Goal: Information Seeking & Learning: Learn about a topic

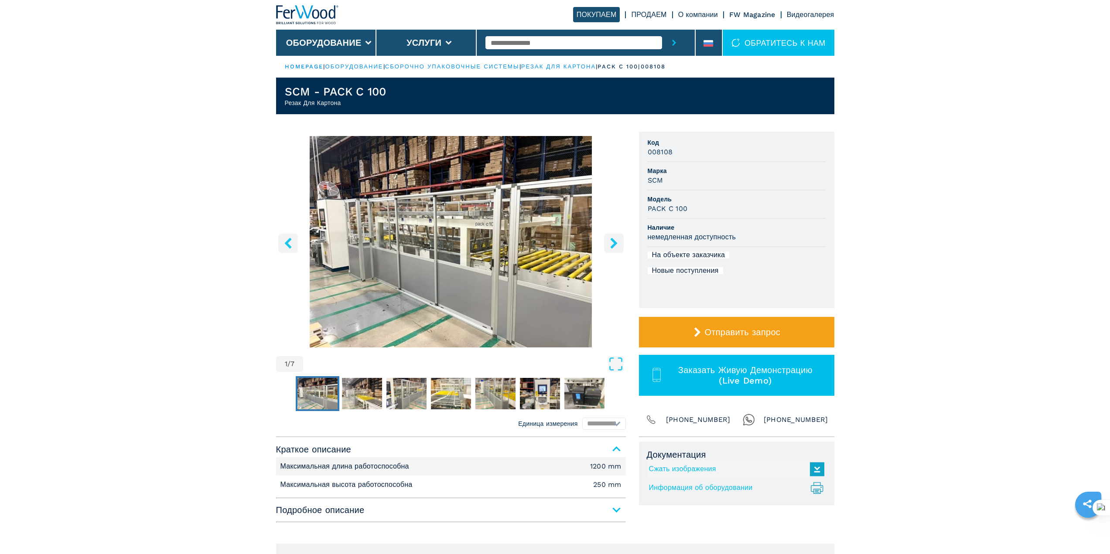
click at [332, 92] on h1 "SCM - PACK C 100" at bounding box center [336, 92] width 102 height 14
click at [613, 244] on icon "right-button" at bounding box center [614, 243] width 11 height 11
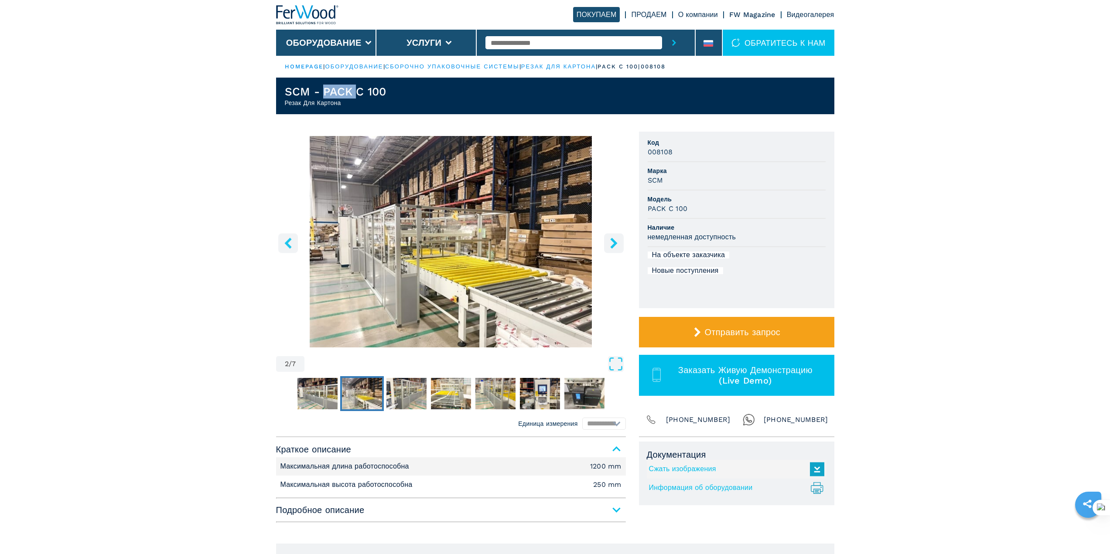
click at [613, 244] on icon "right-button" at bounding box center [614, 243] width 11 height 11
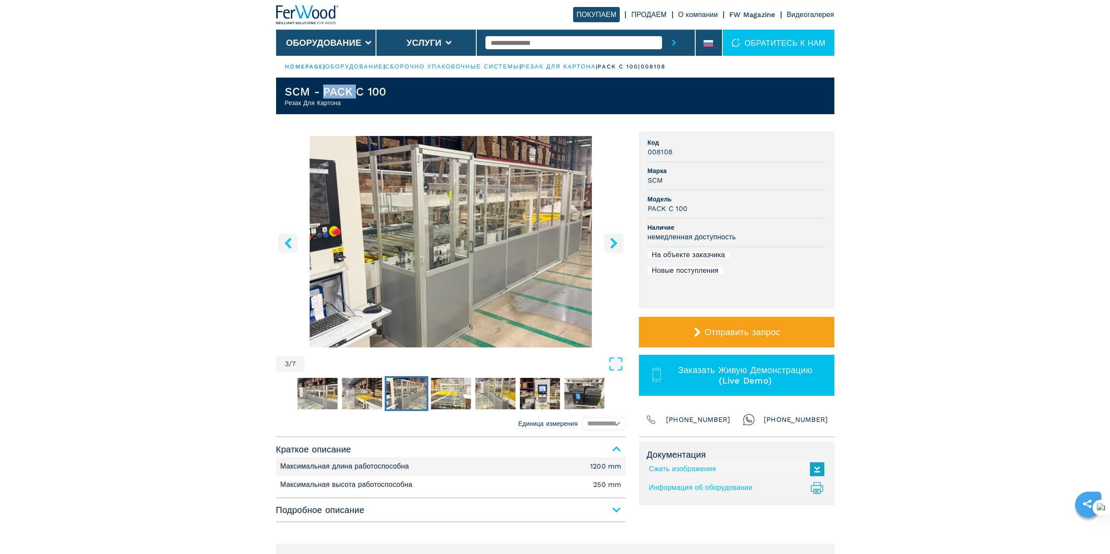
click at [613, 244] on icon "right-button" at bounding box center [614, 243] width 11 height 11
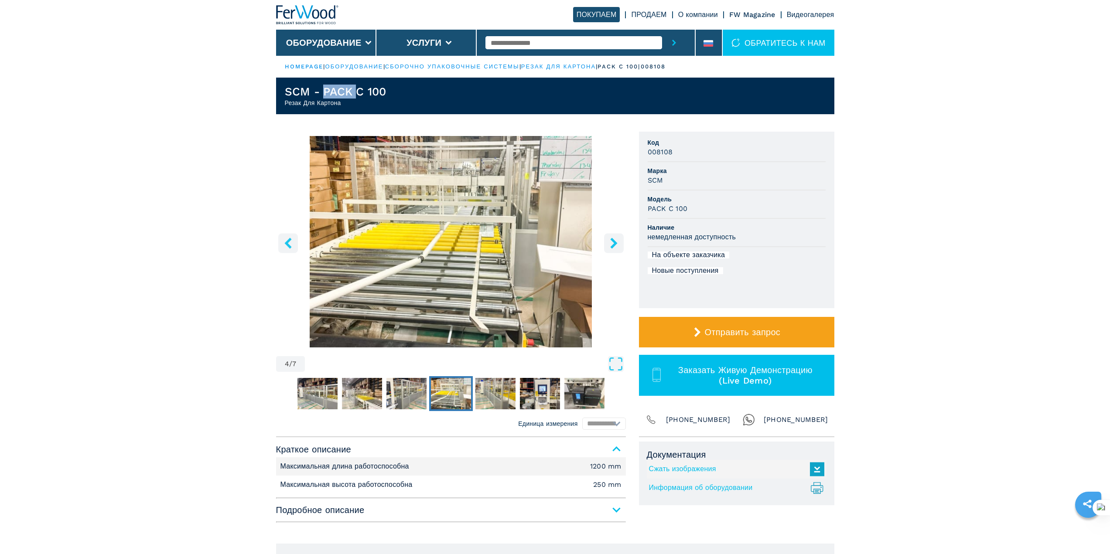
click at [613, 244] on icon "right-button" at bounding box center [614, 243] width 11 height 11
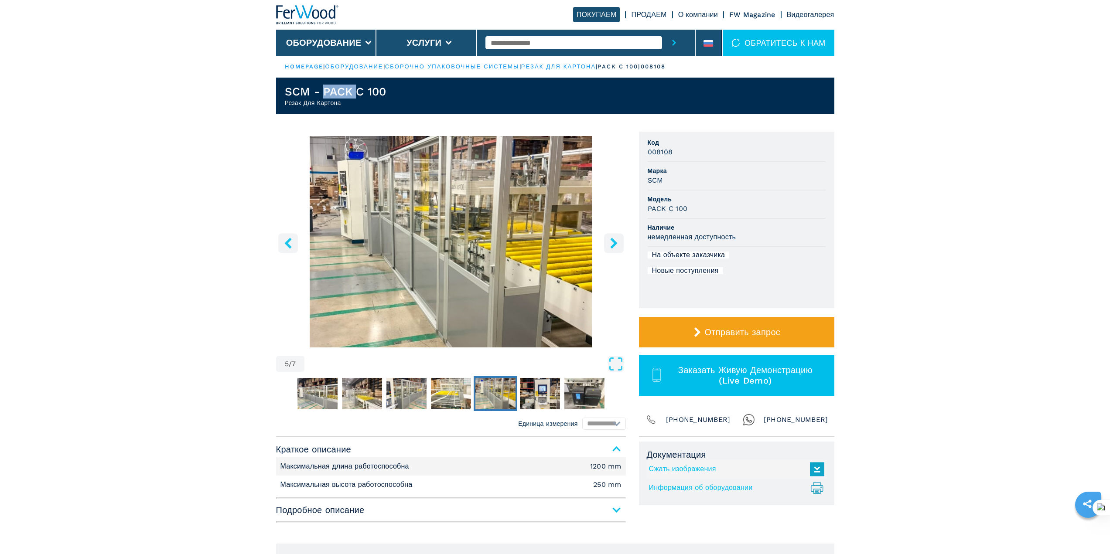
click at [613, 244] on icon "right-button" at bounding box center [614, 243] width 11 height 11
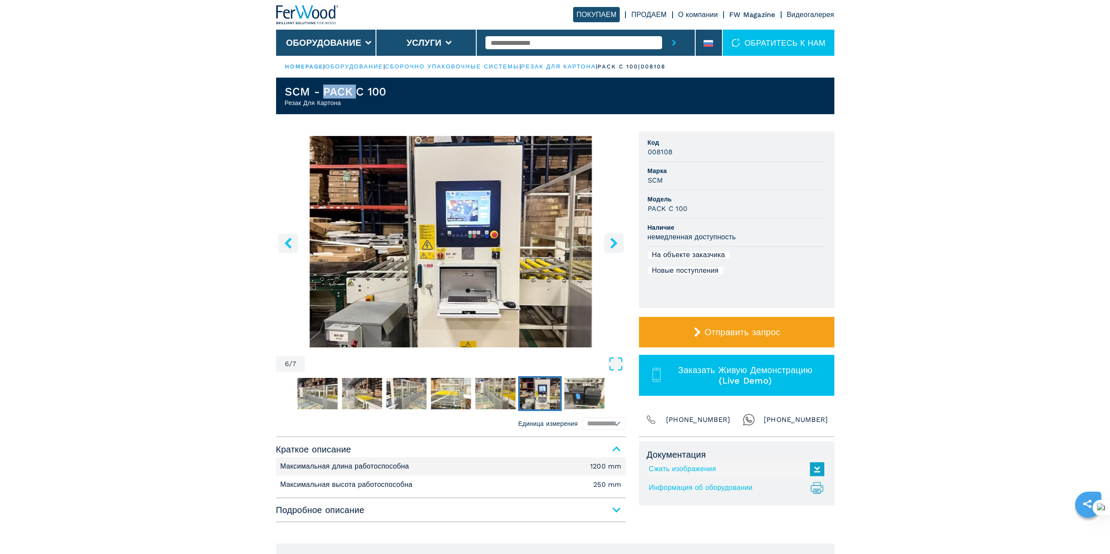
click at [613, 244] on icon "right-button" at bounding box center [614, 243] width 11 height 11
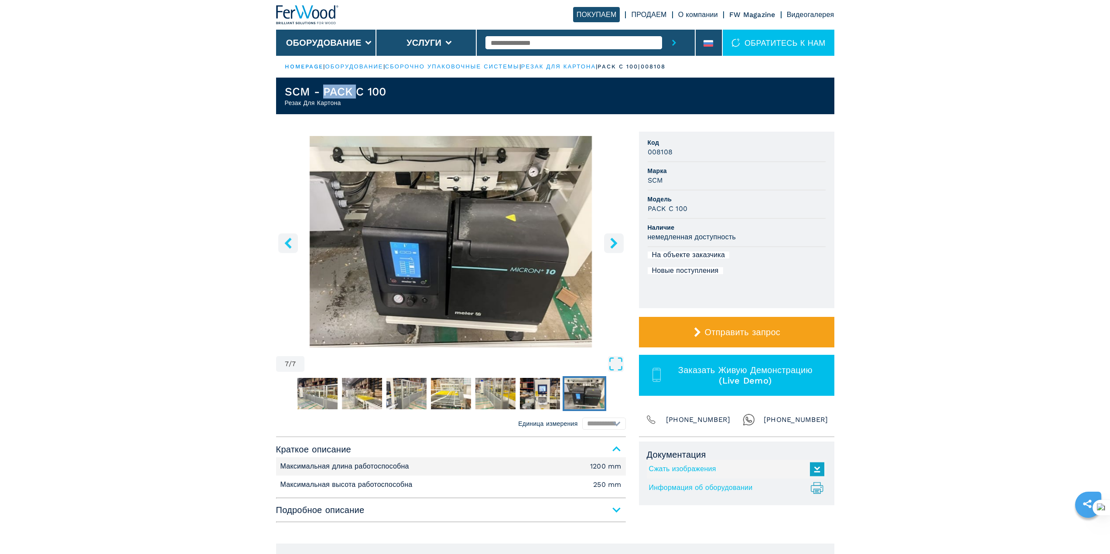
click at [613, 244] on icon "right-button" at bounding box center [614, 243] width 11 height 11
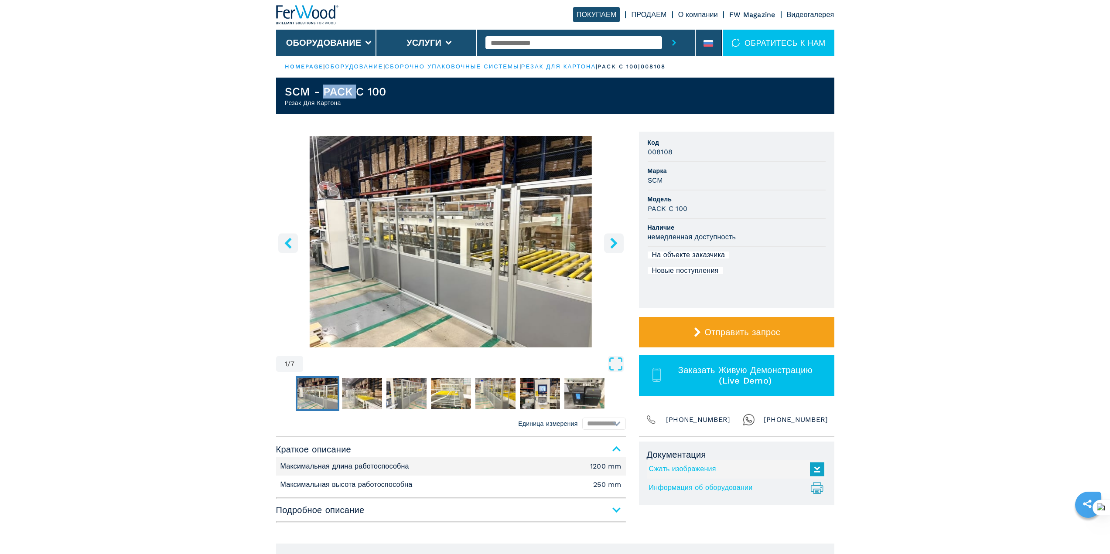
click at [613, 244] on icon "right-button" at bounding box center [614, 243] width 11 height 11
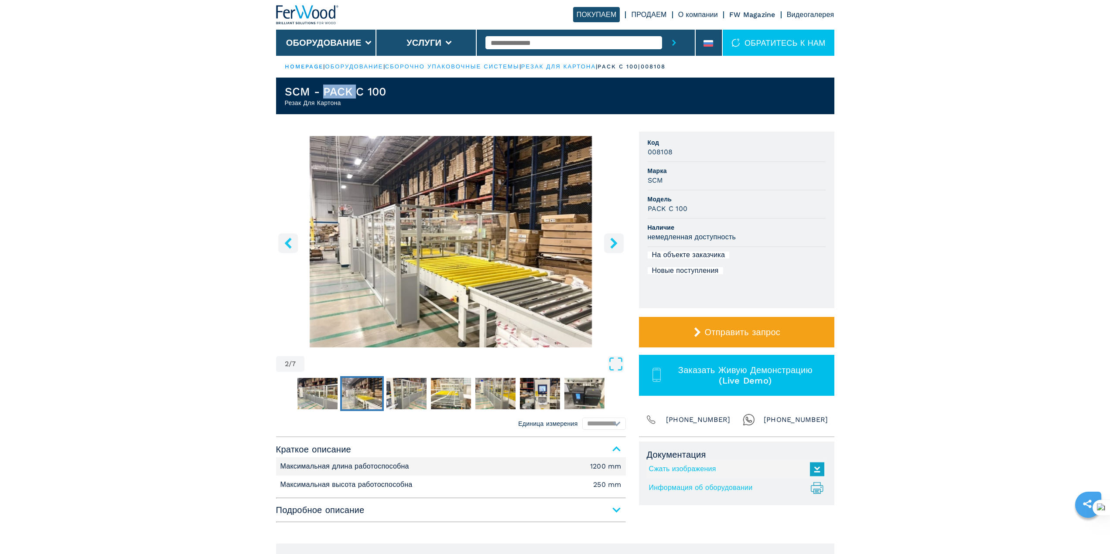
click at [613, 244] on icon "right-button" at bounding box center [614, 243] width 11 height 11
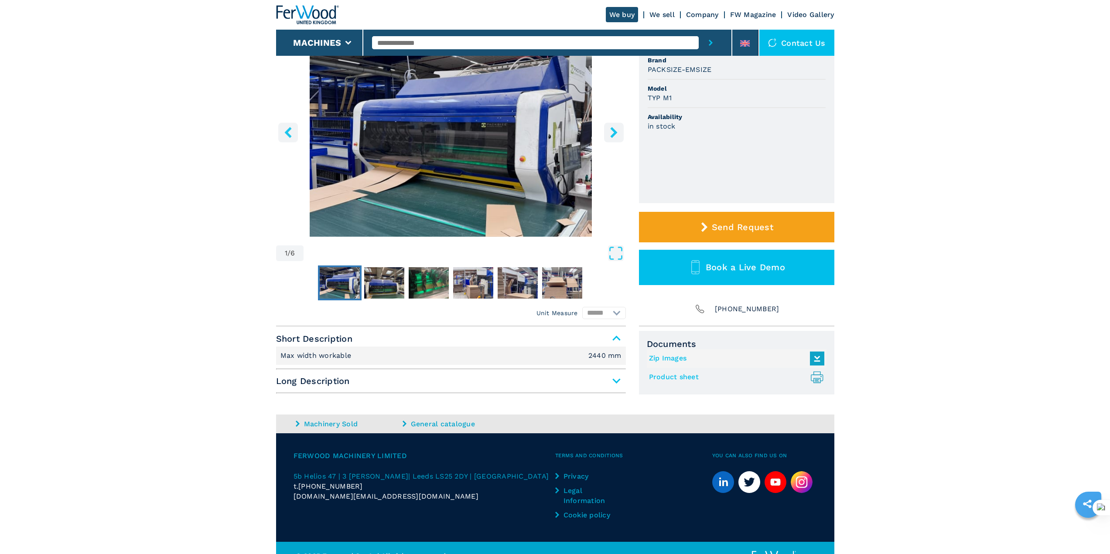
scroll to position [118, 0]
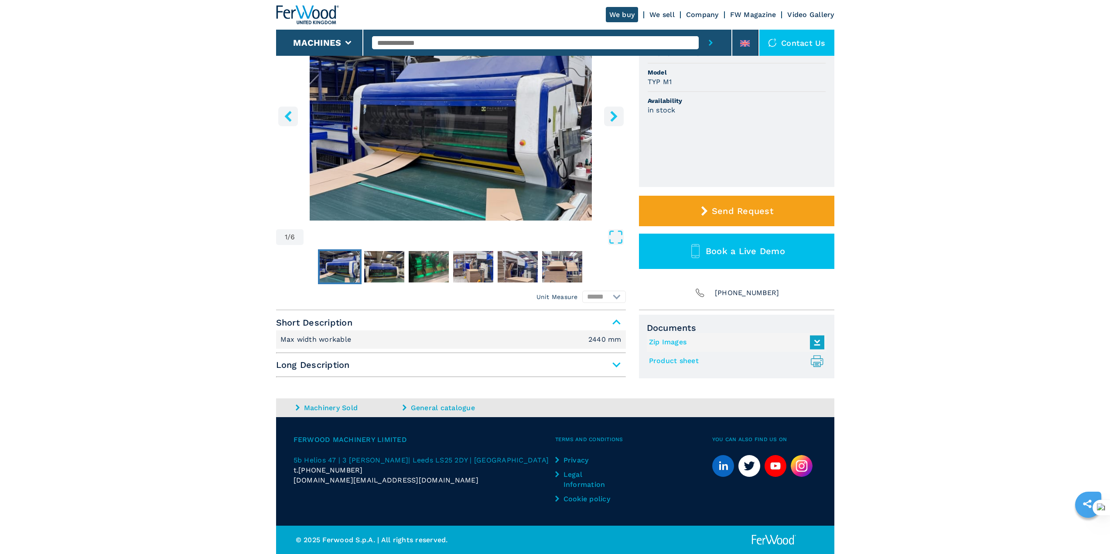
click at [617, 363] on span "Long Description" at bounding box center [451, 365] width 350 height 16
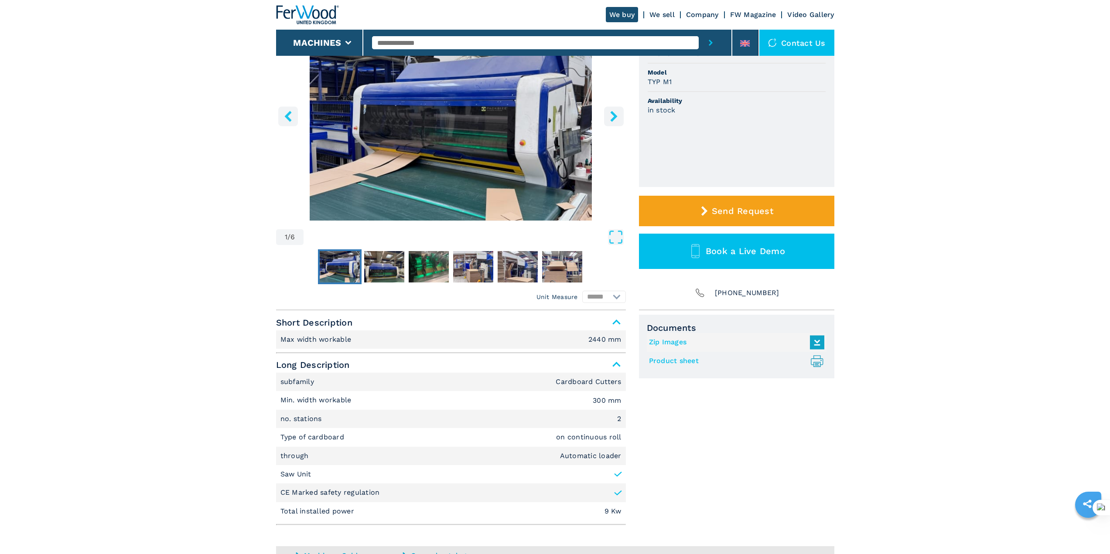
click at [617, 118] on icon "right-button" at bounding box center [614, 116] width 11 height 11
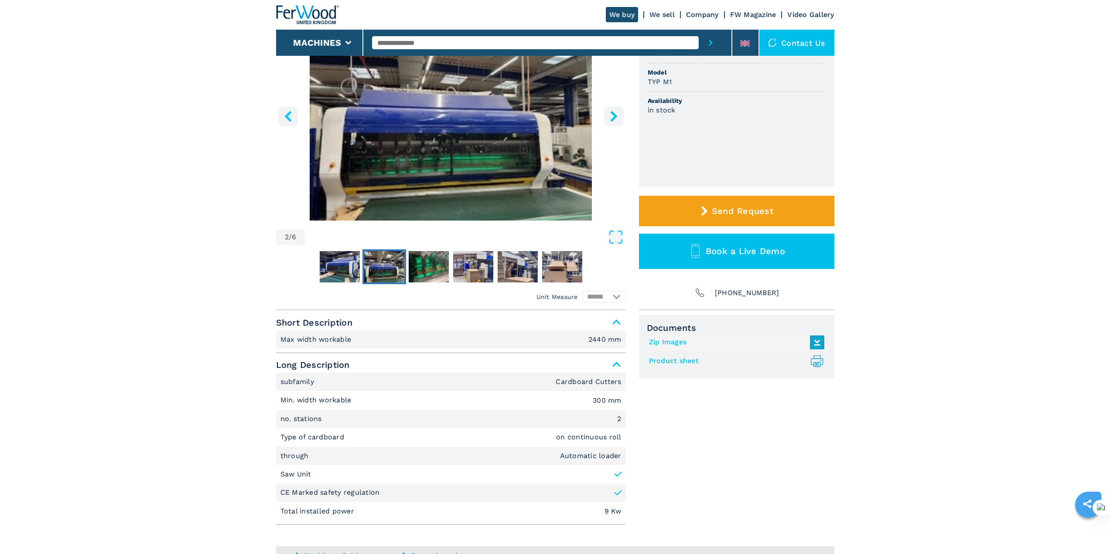
click at [617, 118] on icon "right-button" at bounding box center [614, 116] width 11 height 11
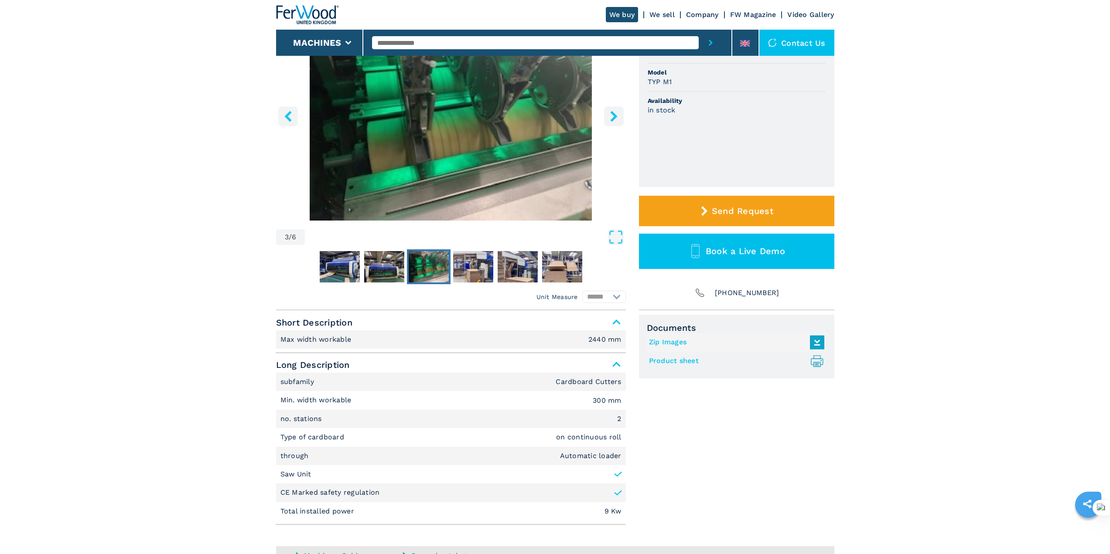
click at [617, 118] on icon "right-button" at bounding box center [614, 116] width 11 height 11
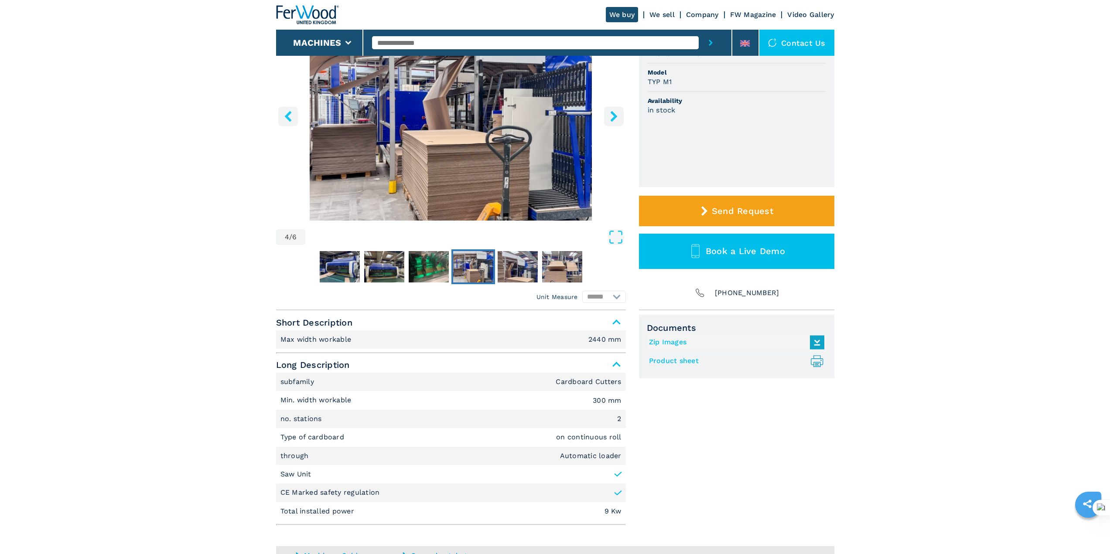
click at [617, 118] on icon "right-button" at bounding box center [614, 116] width 11 height 11
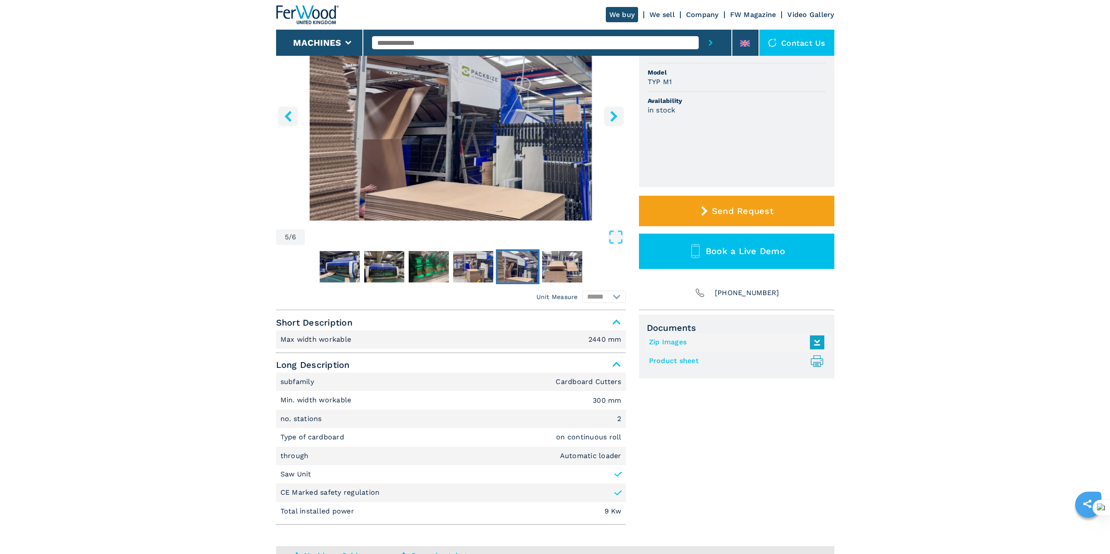
click at [617, 118] on icon "right-button" at bounding box center [614, 116] width 11 height 11
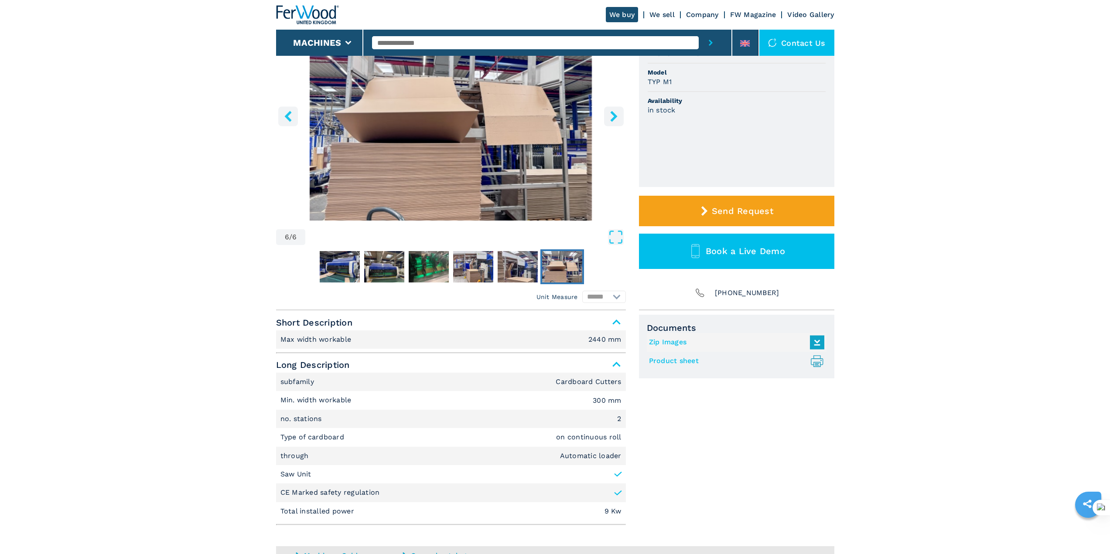
click at [617, 118] on icon "right-button" at bounding box center [614, 116] width 11 height 11
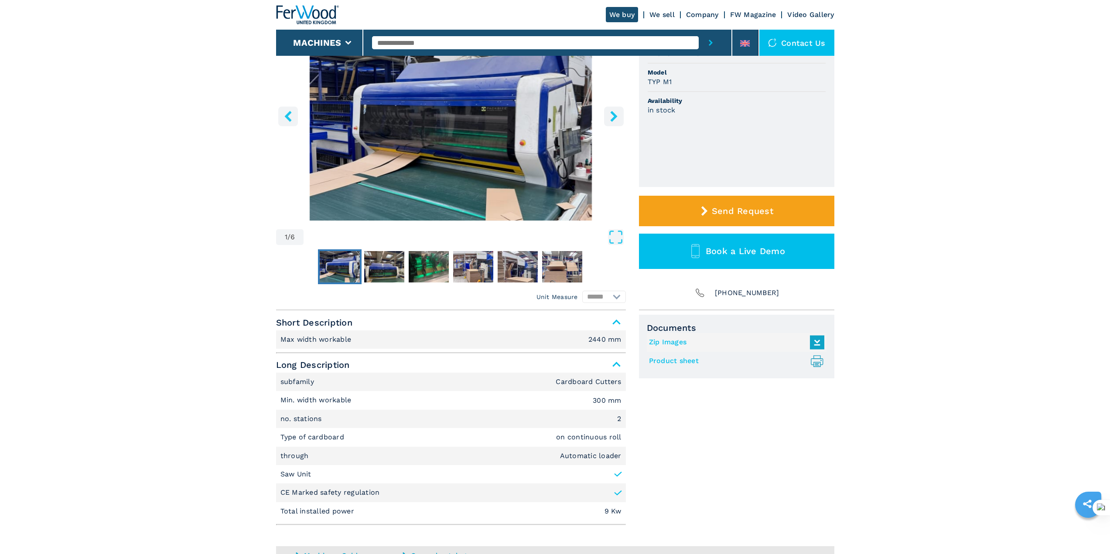
click at [617, 118] on icon "right-button" at bounding box center [614, 116] width 11 height 11
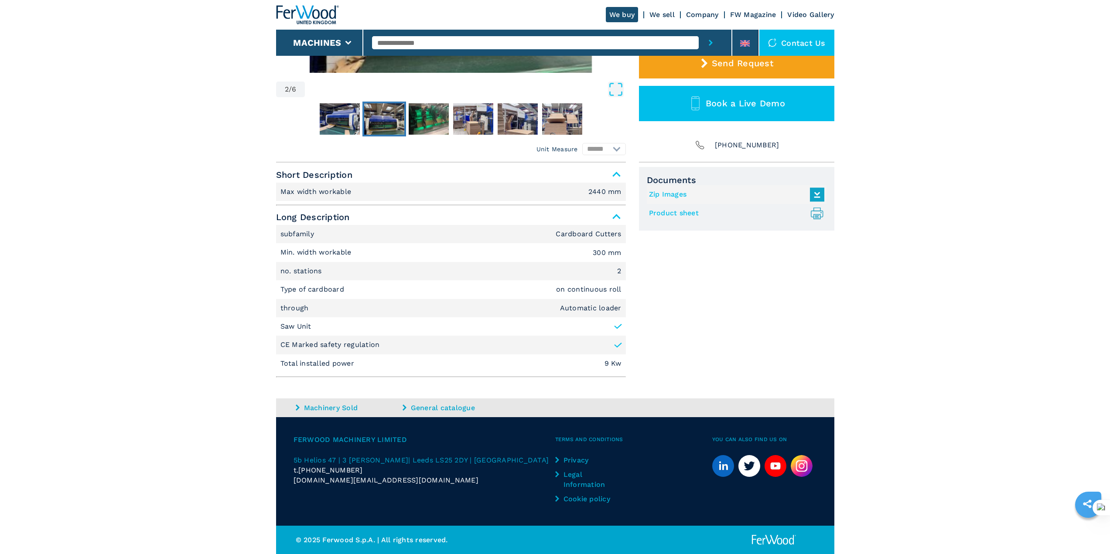
scroll to position [0, 0]
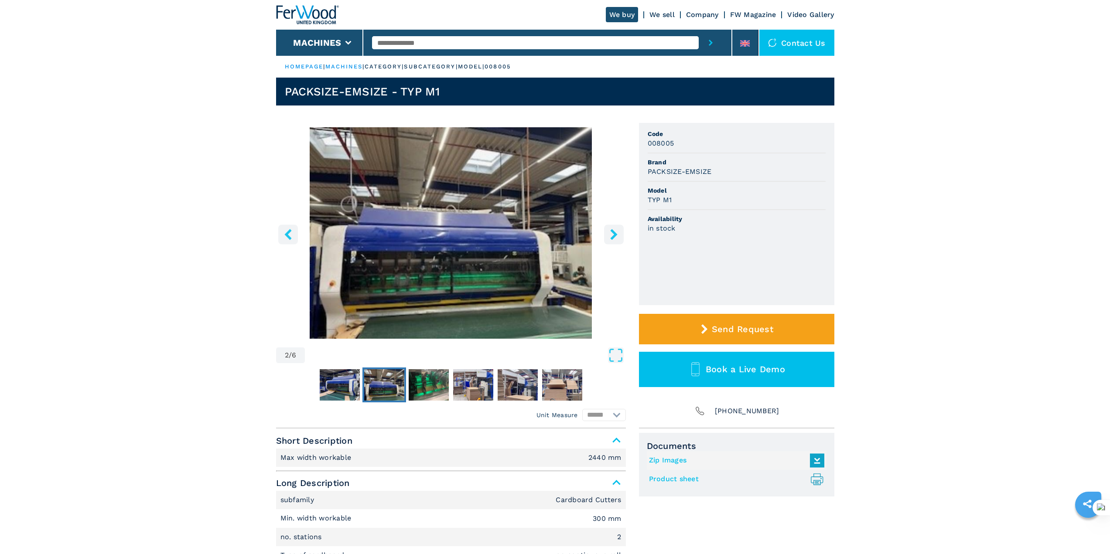
click at [613, 238] on icon "right-button" at bounding box center [613, 234] width 7 height 11
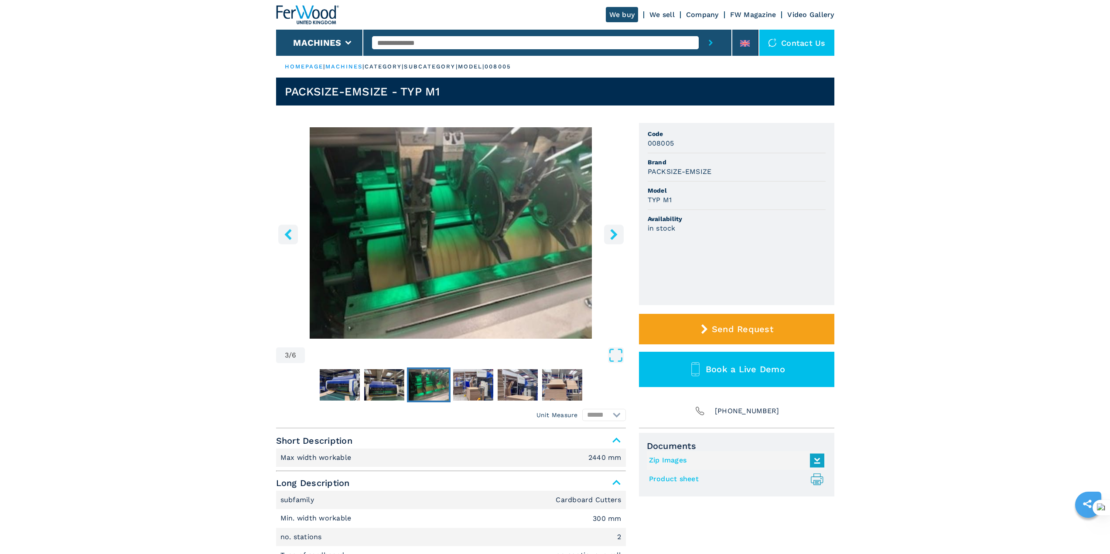
click at [613, 238] on icon "right-button" at bounding box center [613, 234] width 7 height 11
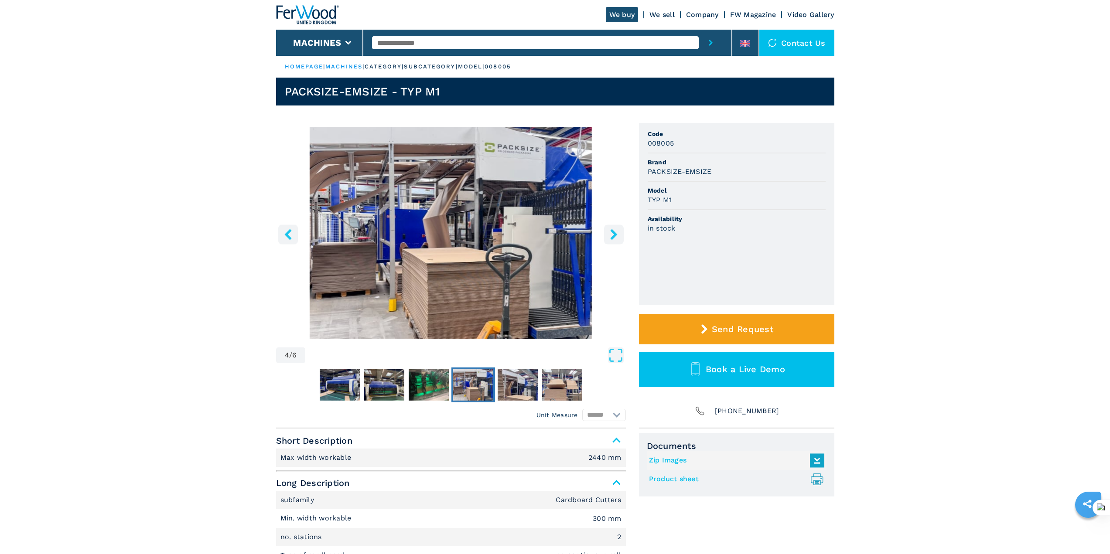
click at [613, 238] on icon "right-button" at bounding box center [613, 234] width 7 height 11
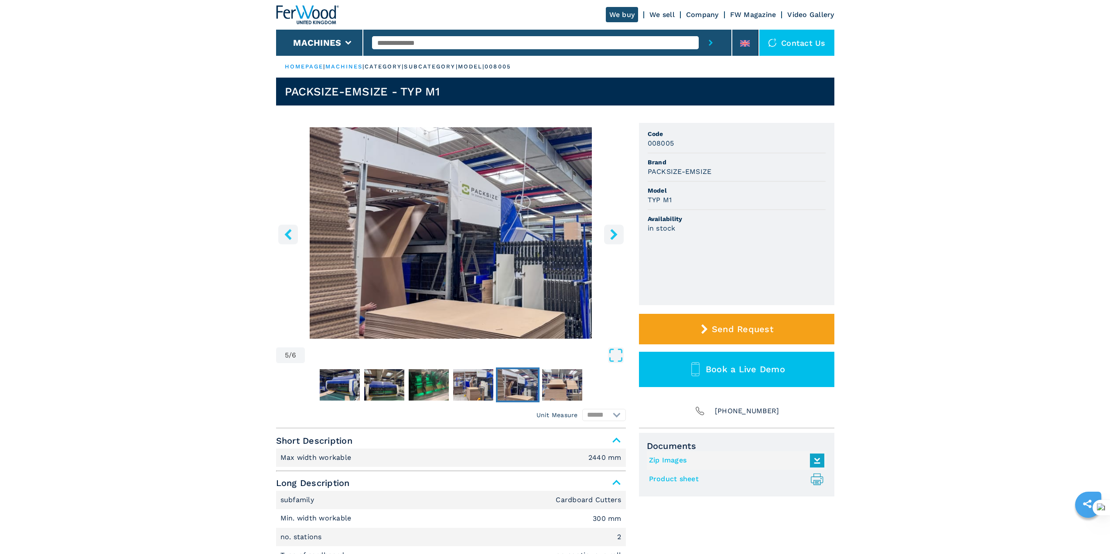
click at [613, 238] on icon "right-button" at bounding box center [613, 234] width 7 height 11
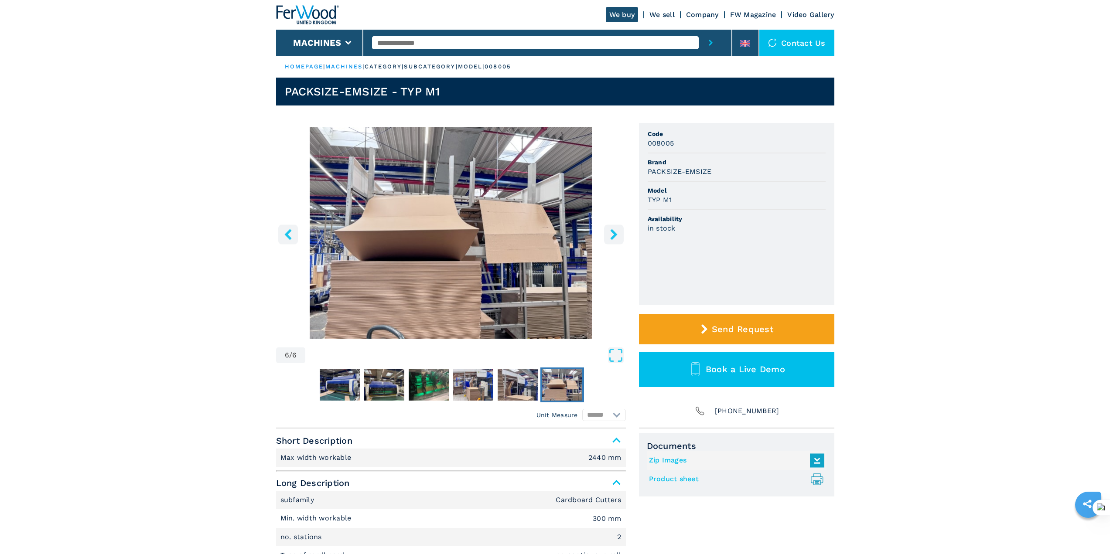
scroll to position [189, 0]
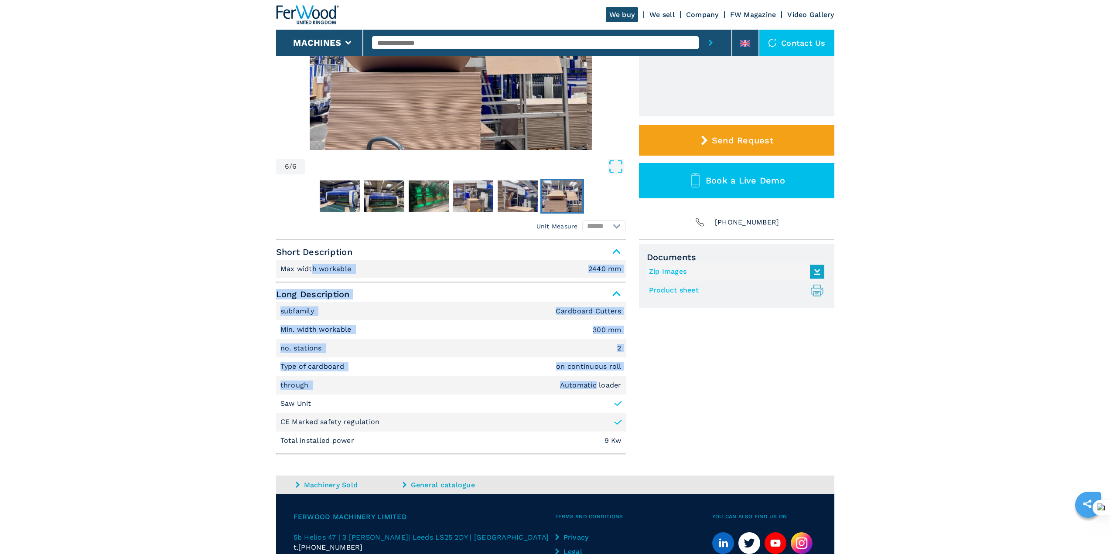
drag, startPoint x: 313, startPoint y: 270, endPoint x: 596, endPoint y: 389, distance: 307.1
click at [596, 389] on div "Short Description Max width workable 2440 mm Long Description subfamily Cardboa…" at bounding box center [451, 349] width 350 height 211
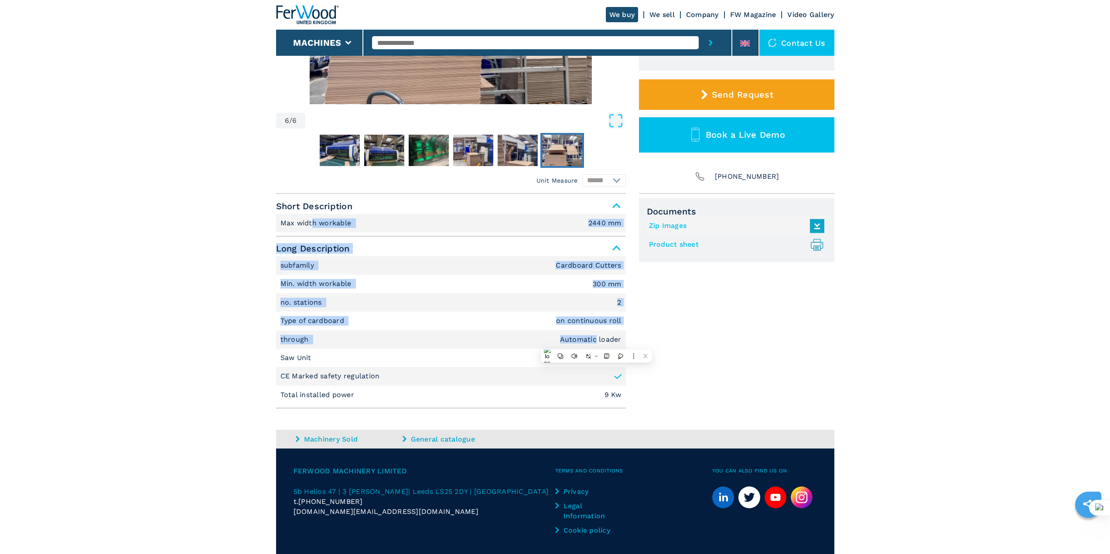
scroll to position [266, 0]
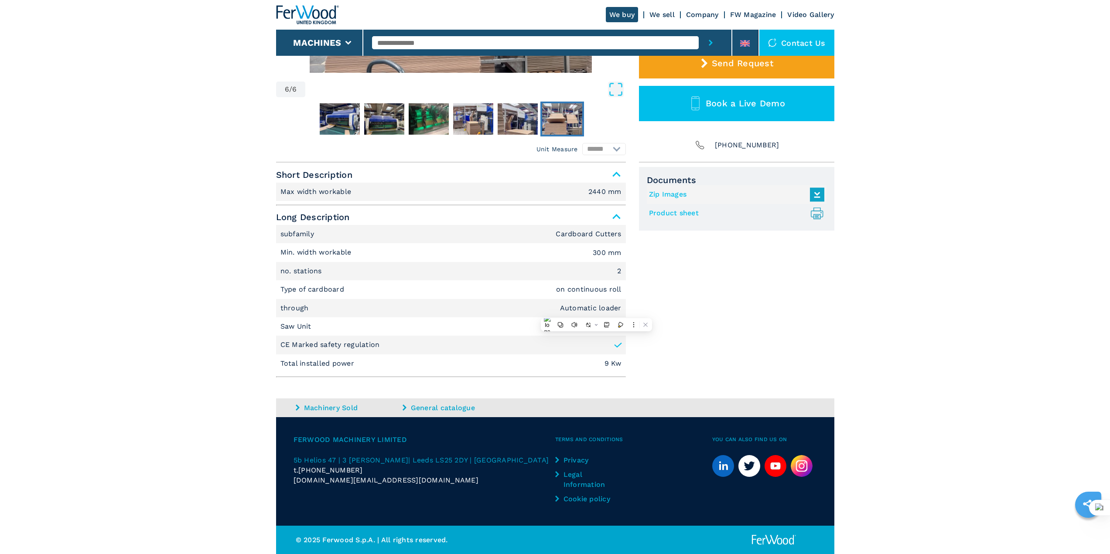
click at [445, 328] on li "Saw Unit" at bounding box center [451, 327] width 350 height 18
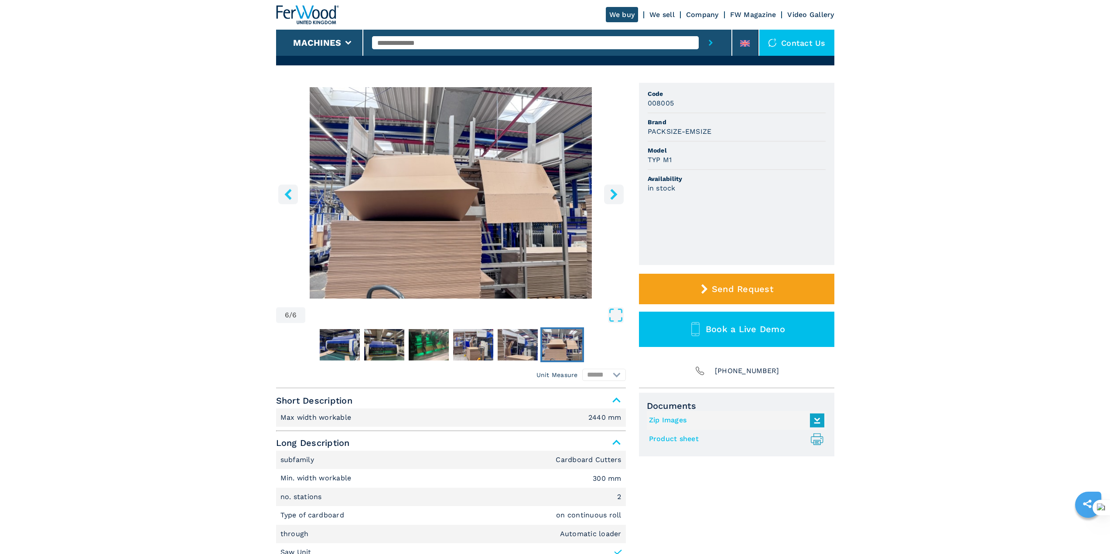
scroll to position [0, 0]
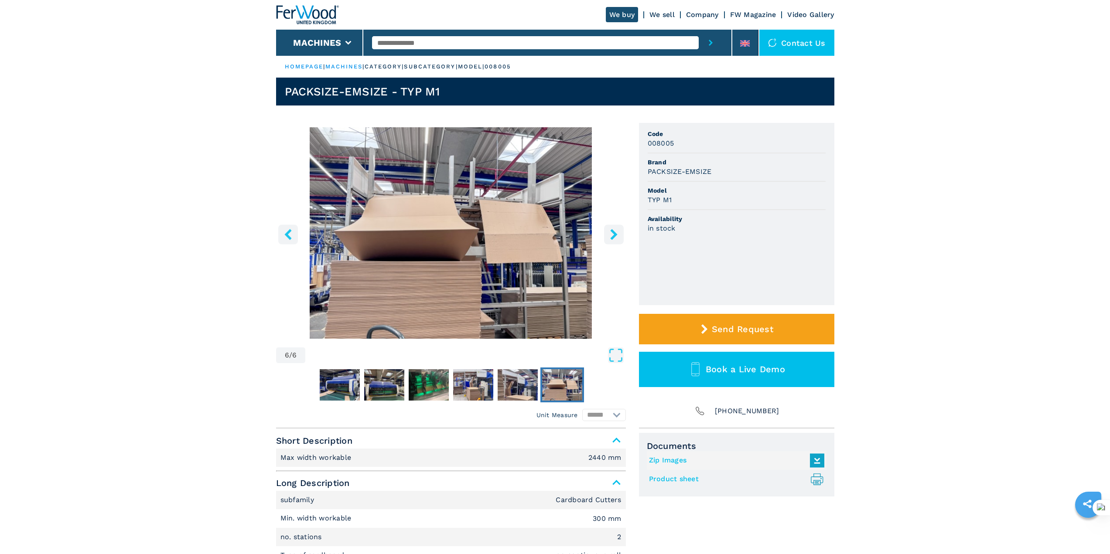
click at [614, 233] on icon "right-button" at bounding box center [613, 234] width 7 height 11
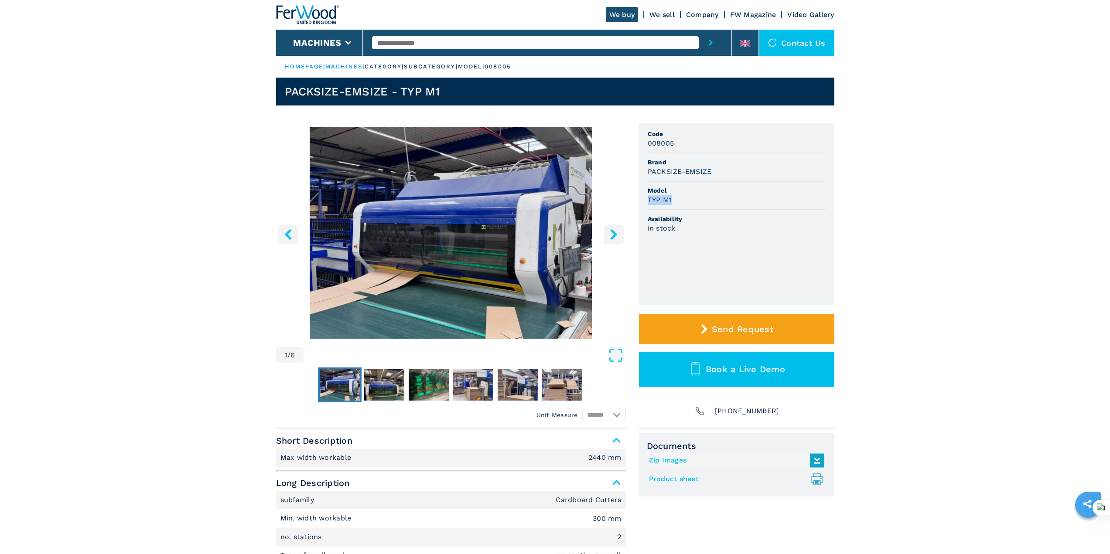
drag, startPoint x: 672, startPoint y: 202, endPoint x: 649, endPoint y: 202, distance: 23.1
click at [649, 202] on div "TYP M1" at bounding box center [737, 200] width 178 height 10
copy h3 "TYP M1"
drag, startPoint x: 455, startPoint y: 92, endPoint x: 275, endPoint y: 88, distance: 179.8
click at [275, 88] on main "HOMEPAGE | machines | category | subcategory | model | 008005 PACKSIZE-EMSIZE -…" at bounding box center [555, 410] width 1110 height 821
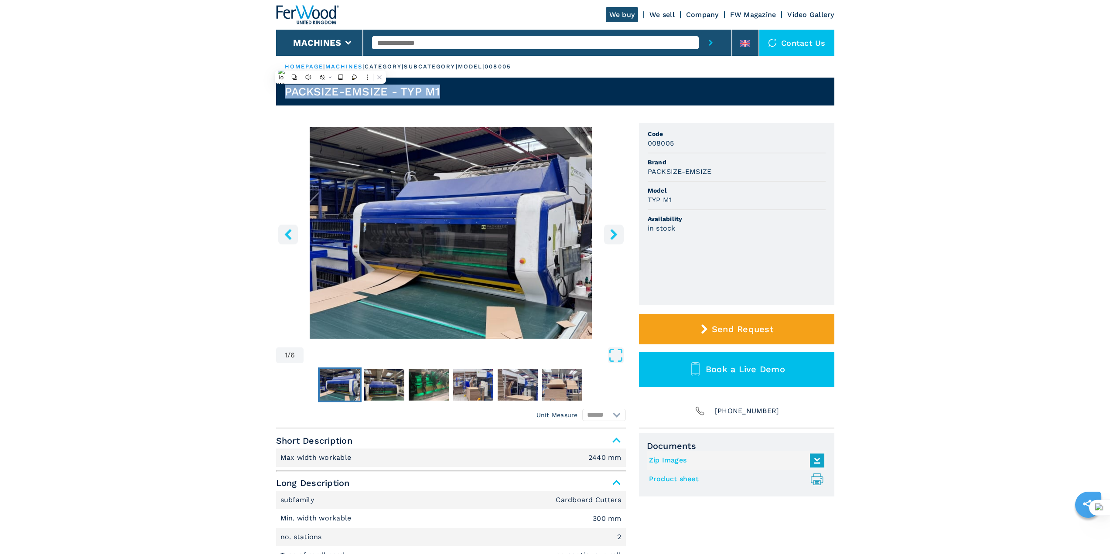
copy h1 "PACKSIZE-EMSIZE - TYP M1"
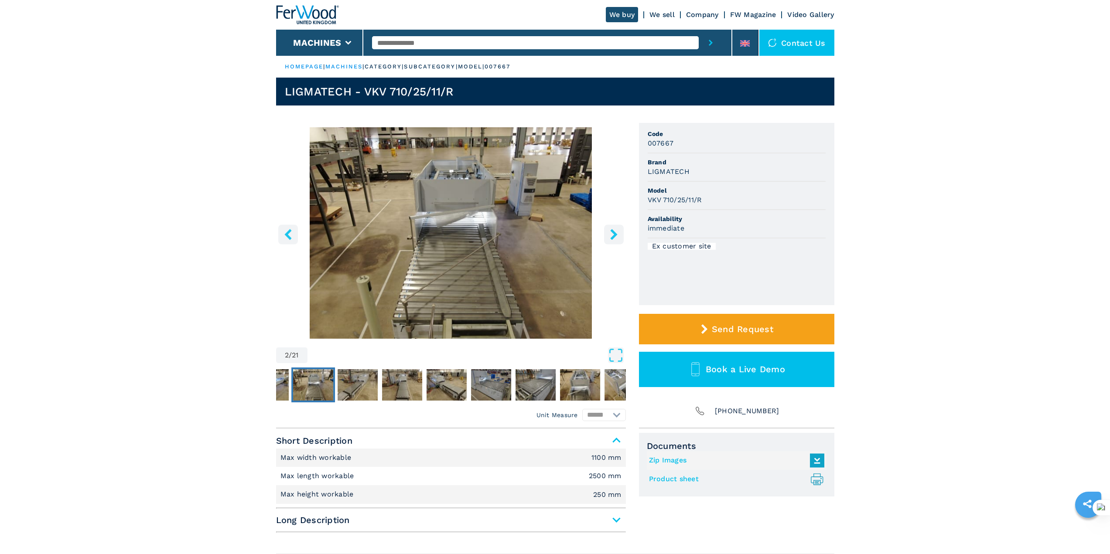
click at [611, 237] on icon "right-button" at bounding box center [614, 234] width 11 height 11
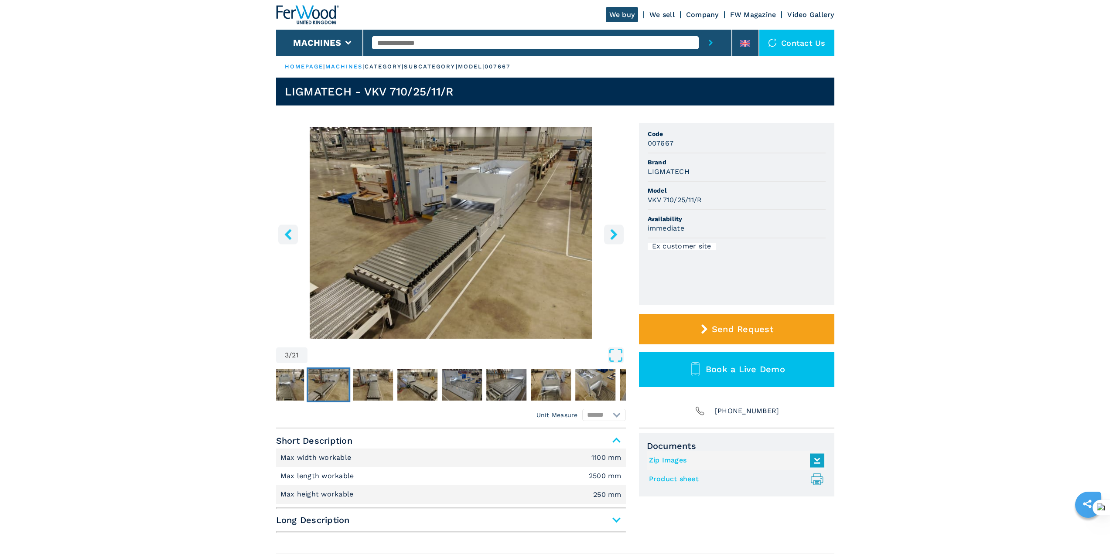
click at [611, 236] on icon "right-button" at bounding box center [614, 234] width 11 height 11
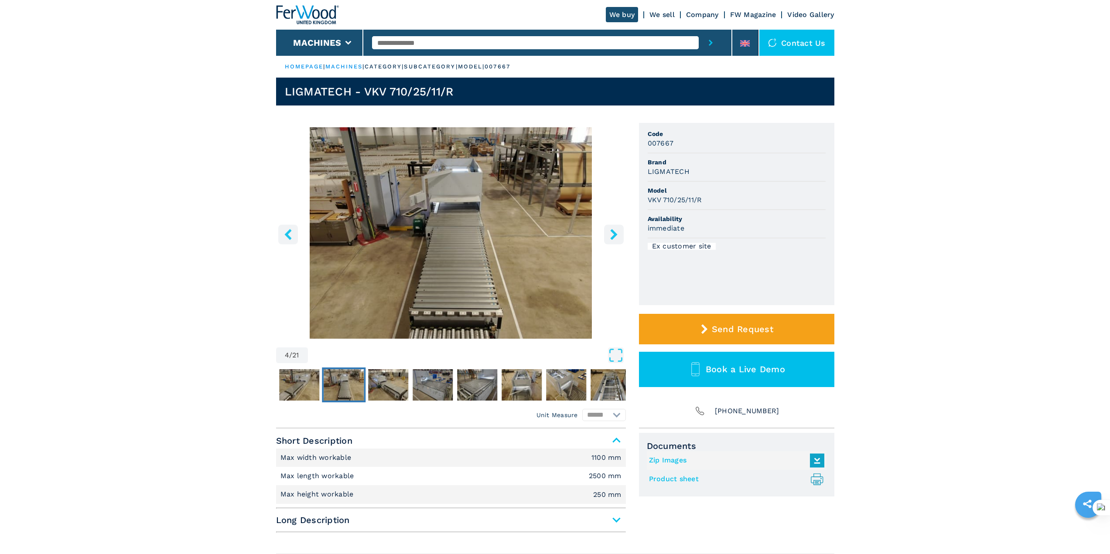
click at [611, 236] on icon "right-button" at bounding box center [614, 234] width 11 height 11
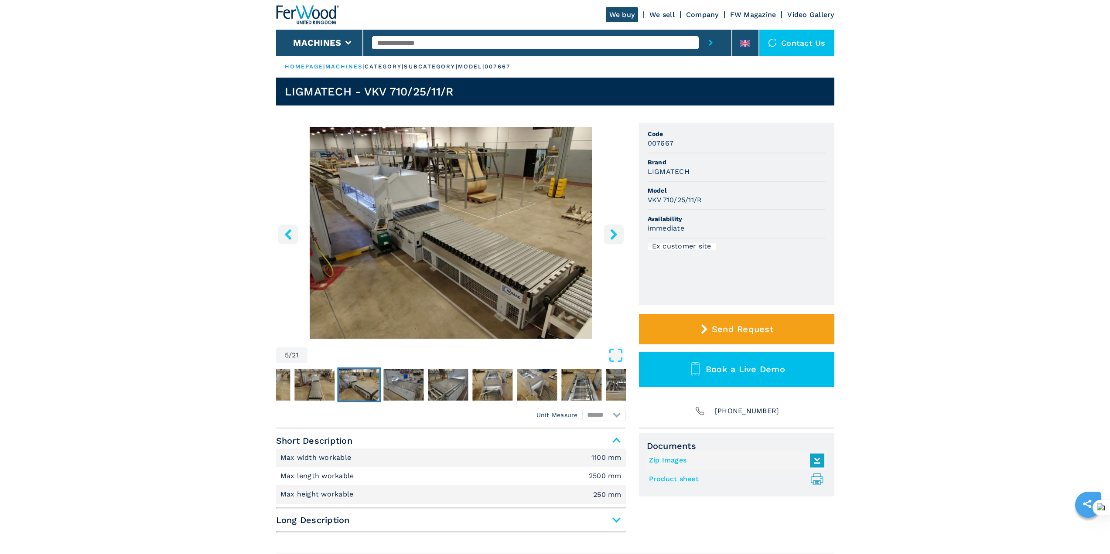
click at [611, 236] on icon "right-button" at bounding box center [614, 234] width 11 height 11
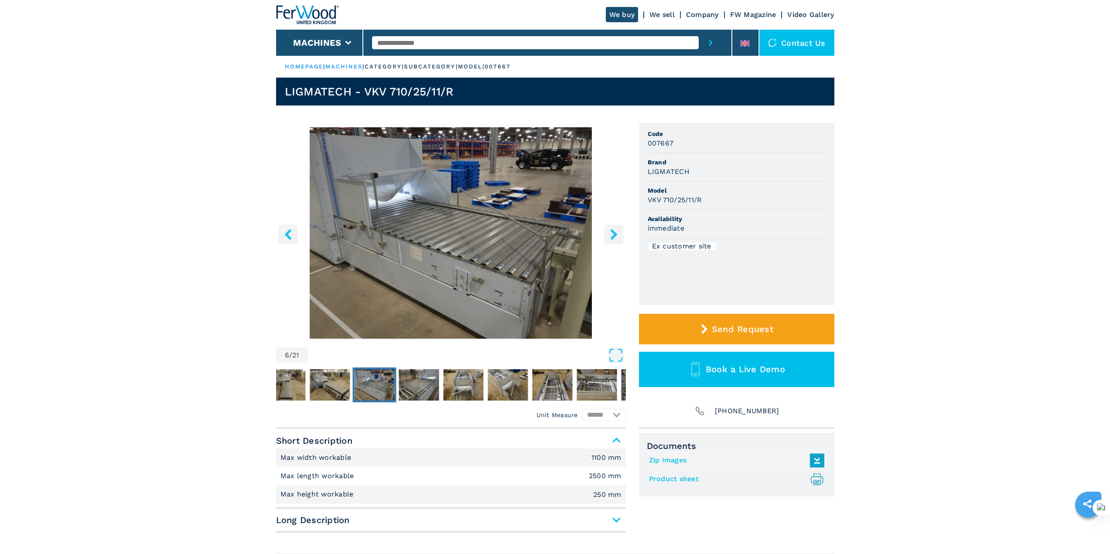
click at [612, 233] on icon "right-button" at bounding box center [614, 234] width 11 height 11
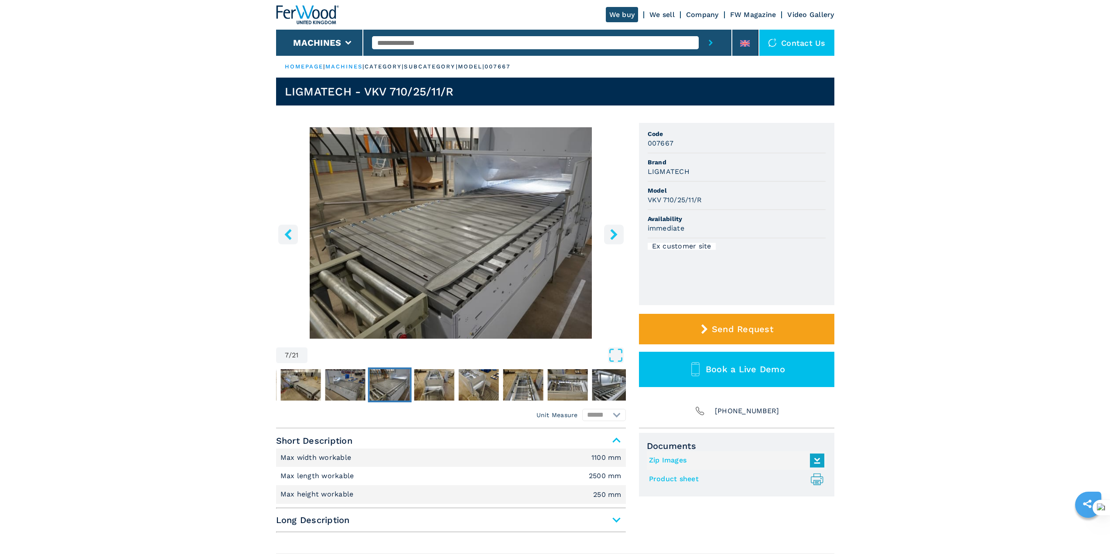
click at [612, 233] on icon "right-button" at bounding box center [614, 234] width 11 height 11
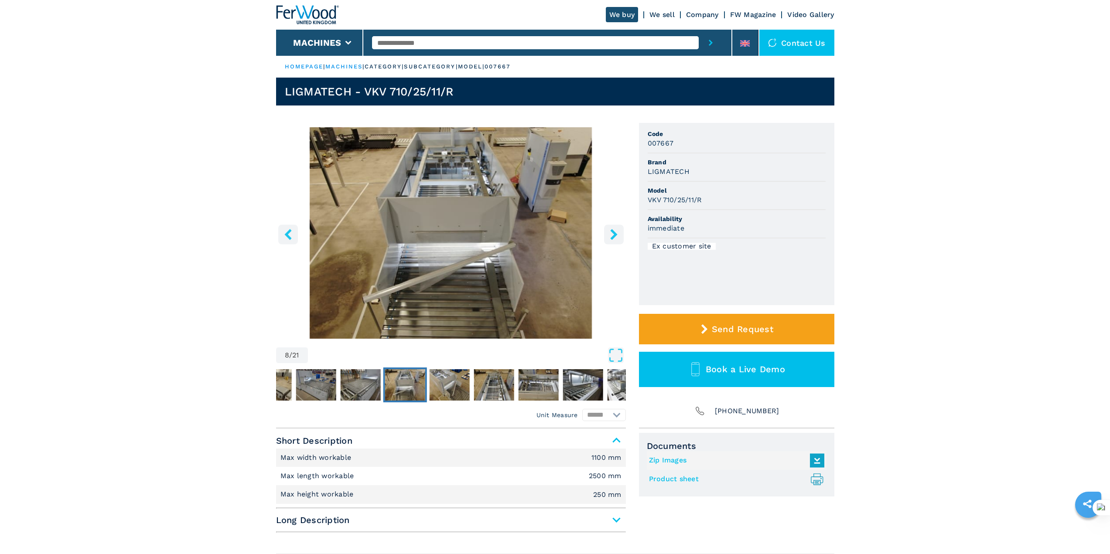
click at [612, 233] on icon "right-button" at bounding box center [614, 234] width 11 height 11
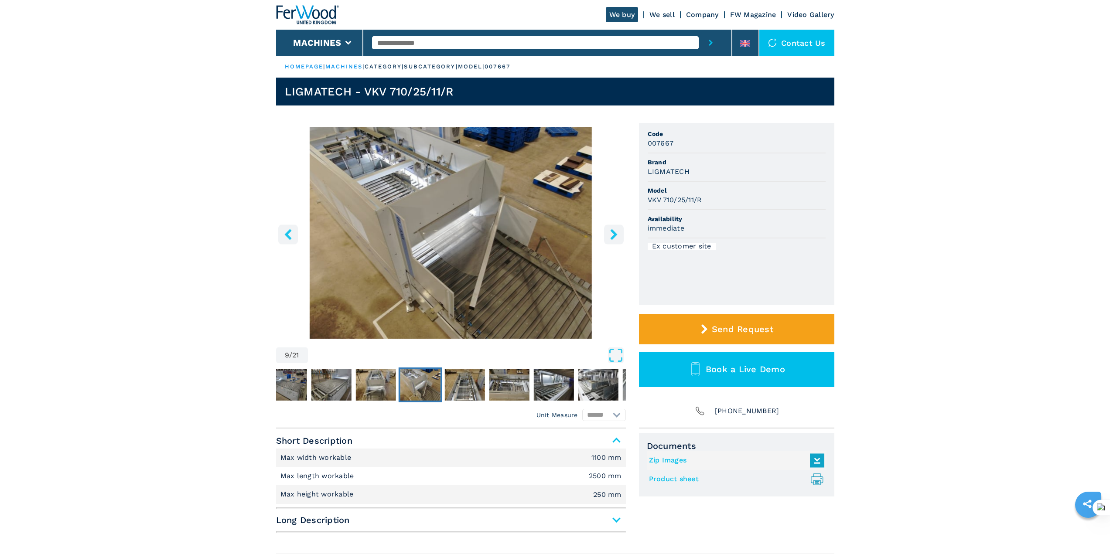
click at [612, 233] on icon "right-button" at bounding box center [614, 234] width 11 height 11
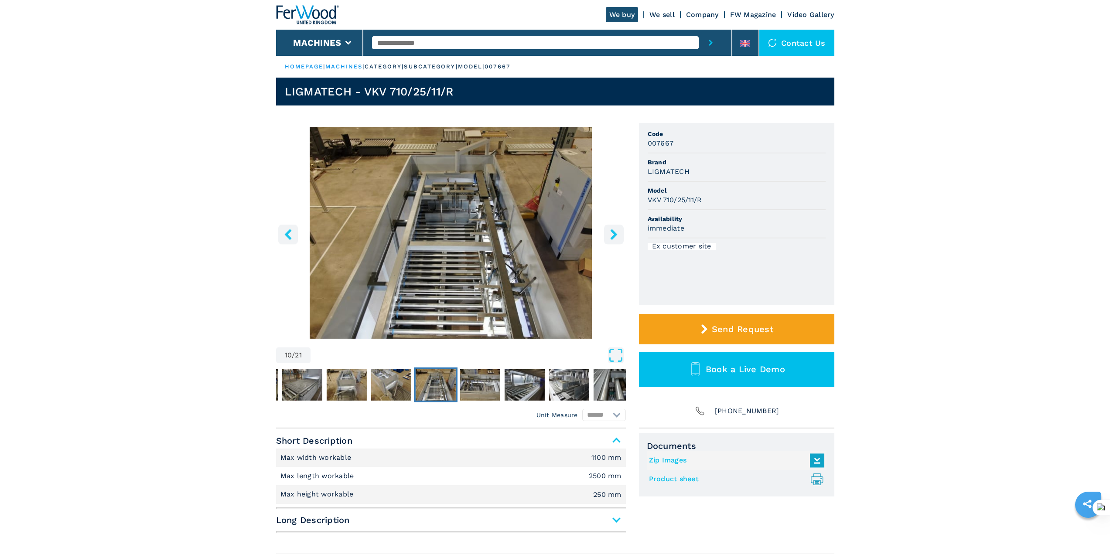
click at [614, 240] on icon "right-button" at bounding box center [614, 234] width 11 height 11
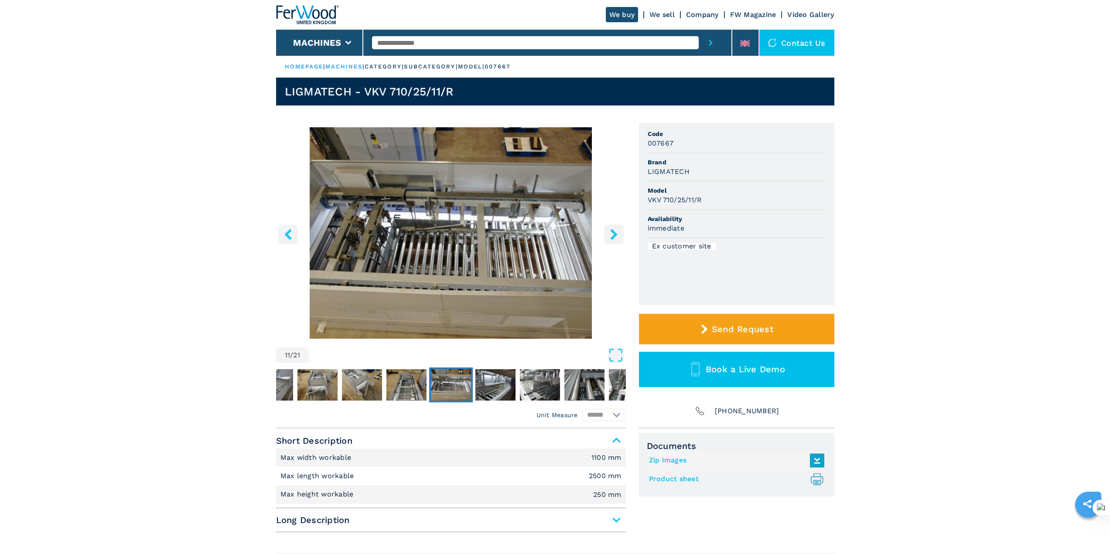
click at [614, 240] on icon "right-button" at bounding box center [614, 234] width 11 height 11
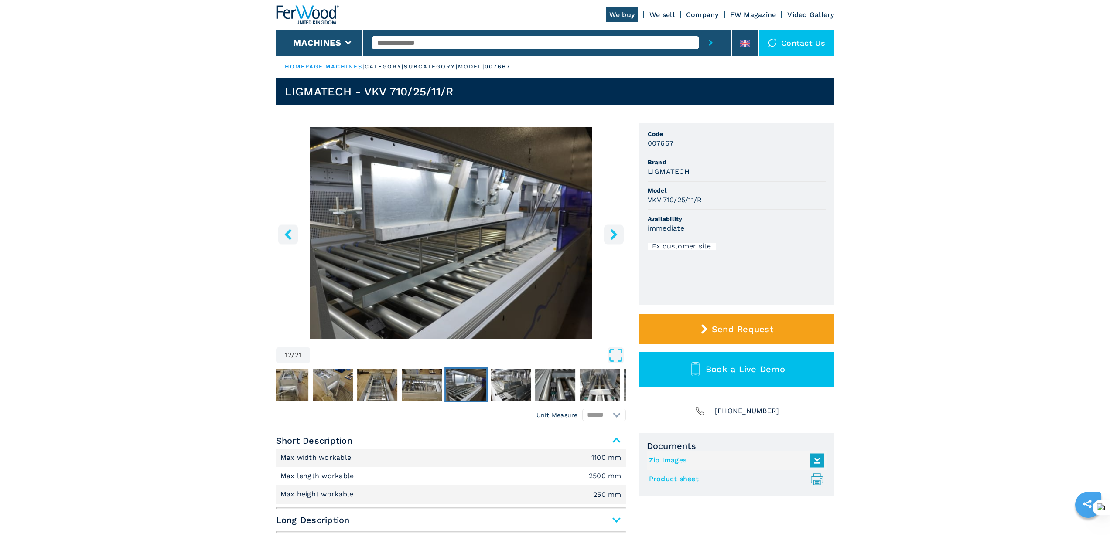
click at [614, 240] on icon "right-button" at bounding box center [614, 234] width 11 height 11
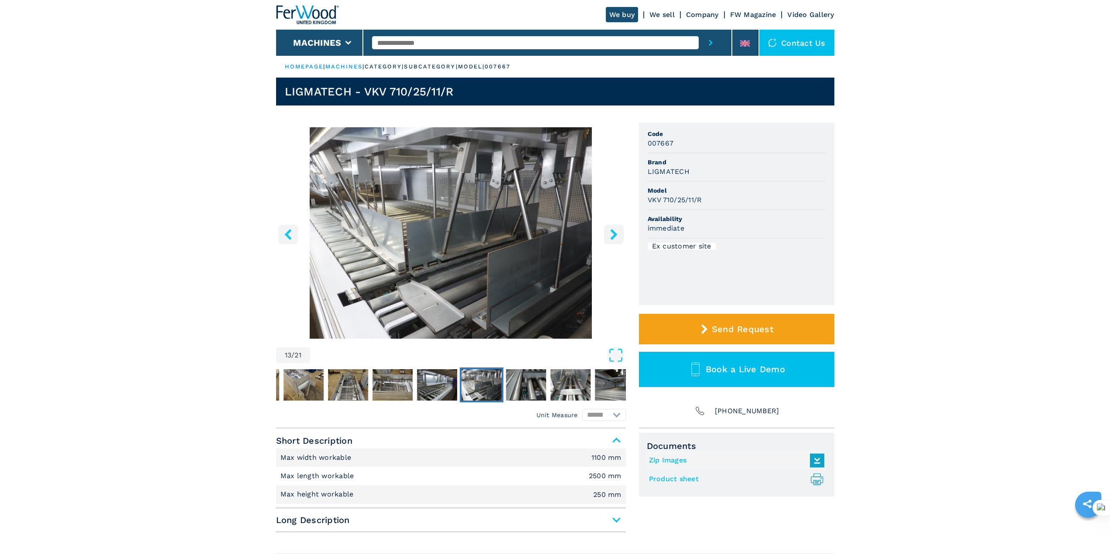
click at [614, 240] on icon "right-button" at bounding box center [614, 234] width 11 height 11
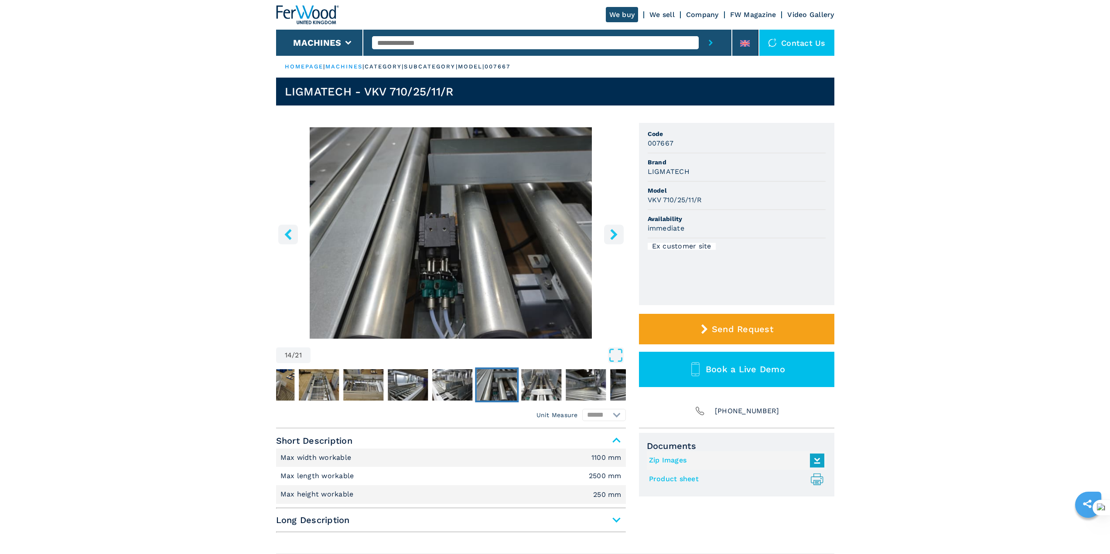
click at [614, 237] on icon "right-button" at bounding box center [613, 234] width 7 height 11
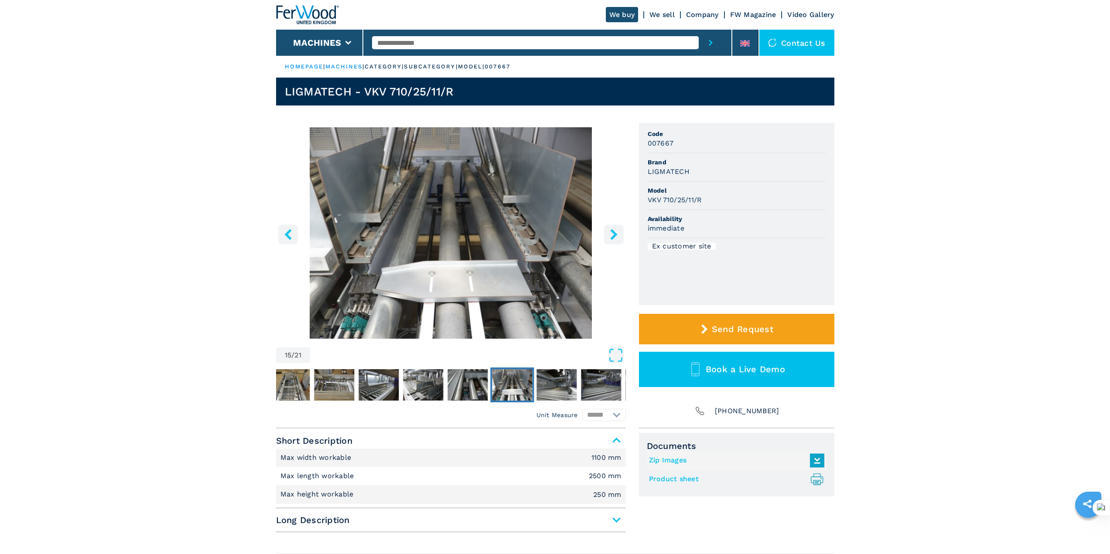
click at [614, 237] on icon "right-button" at bounding box center [613, 234] width 7 height 11
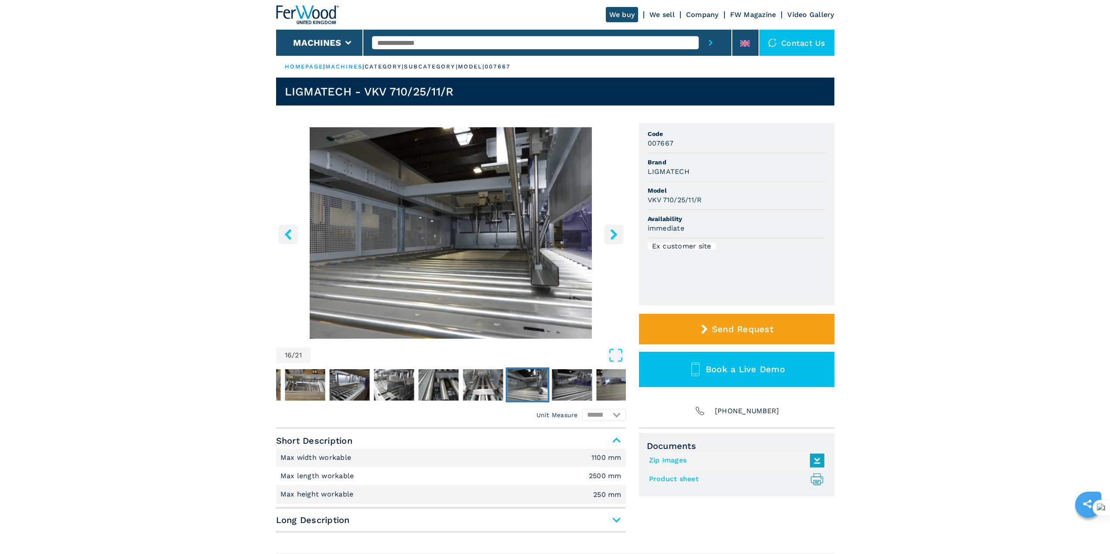
click at [614, 237] on icon "right-button" at bounding box center [613, 234] width 7 height 11
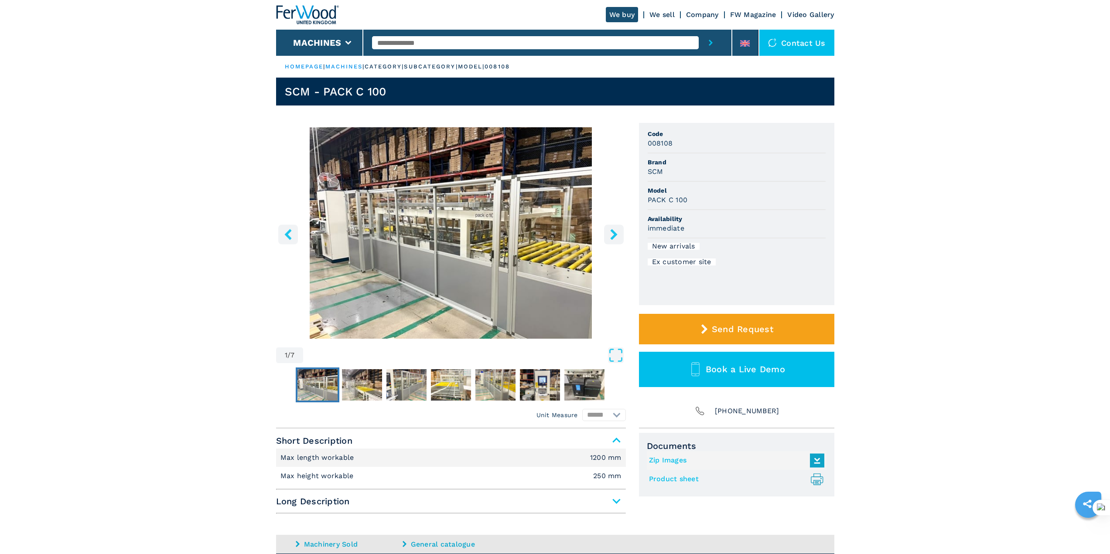
click at [613, 230] on icon "right-button" at bounding box center [614, 234] width 11 height 11
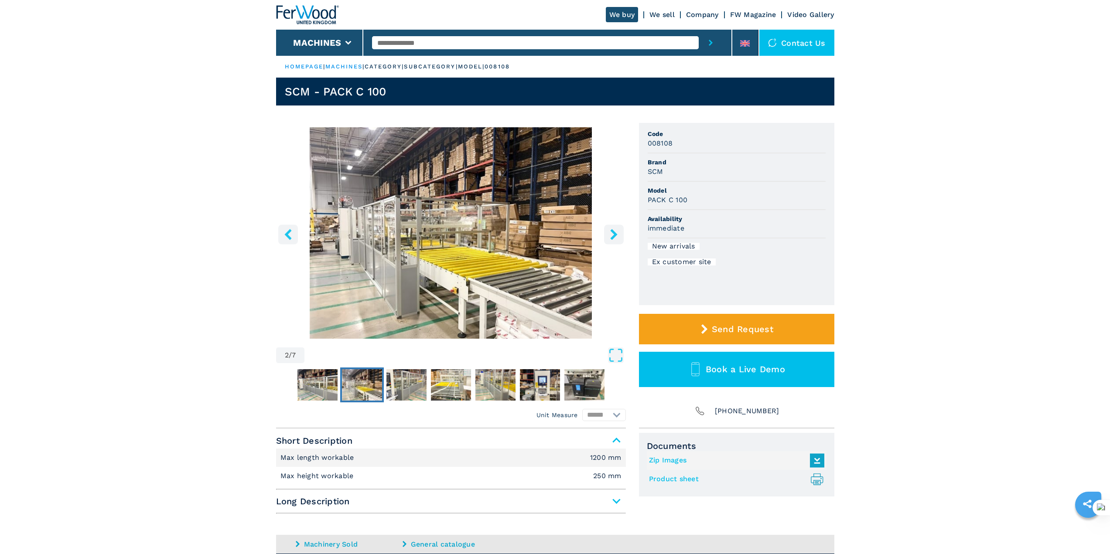
click at [613, 230] on icon "right-button" at bounding box center [614, 234] width 11 height 11
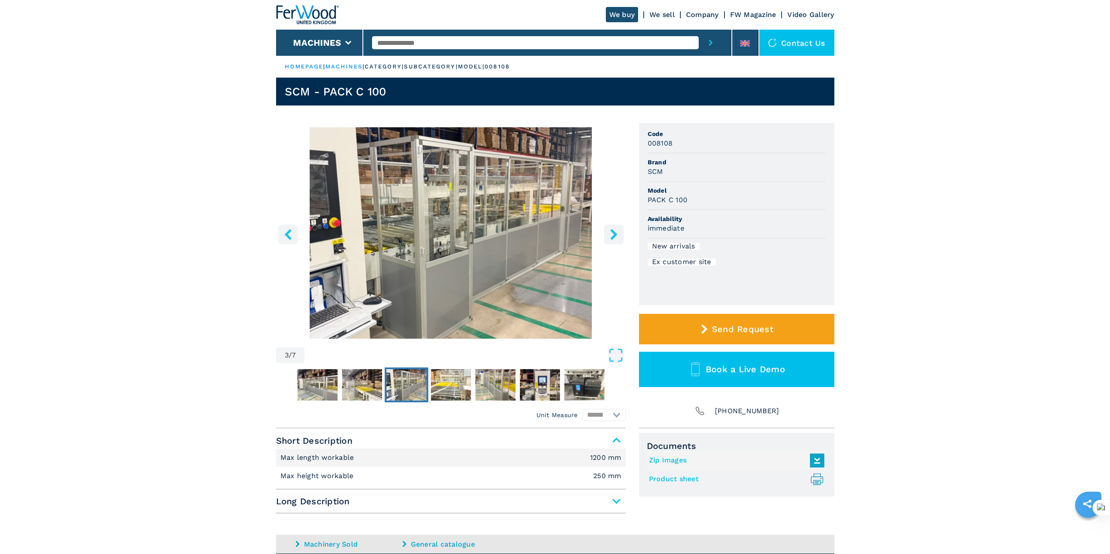
click at [613, 230] on icon "right-button" at bounding box center [614, 234] width 11 height 11
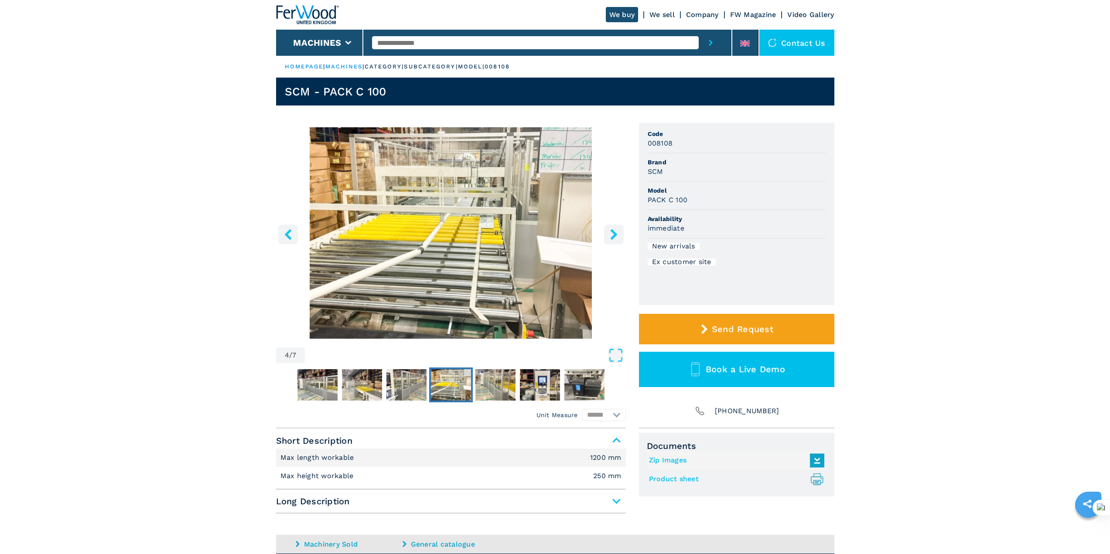
click at [613, 230] on icon "right-button" at bounding box center [614, 234] width 11 height 11
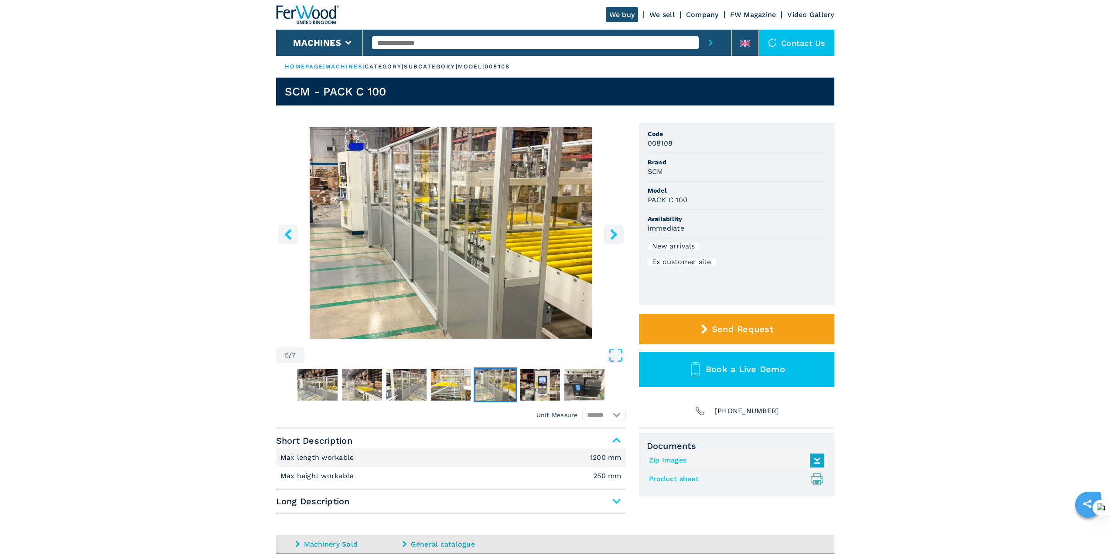
click at [613, 230] on icon "right-button" at bounding box center [614, 234] width 11 height 11
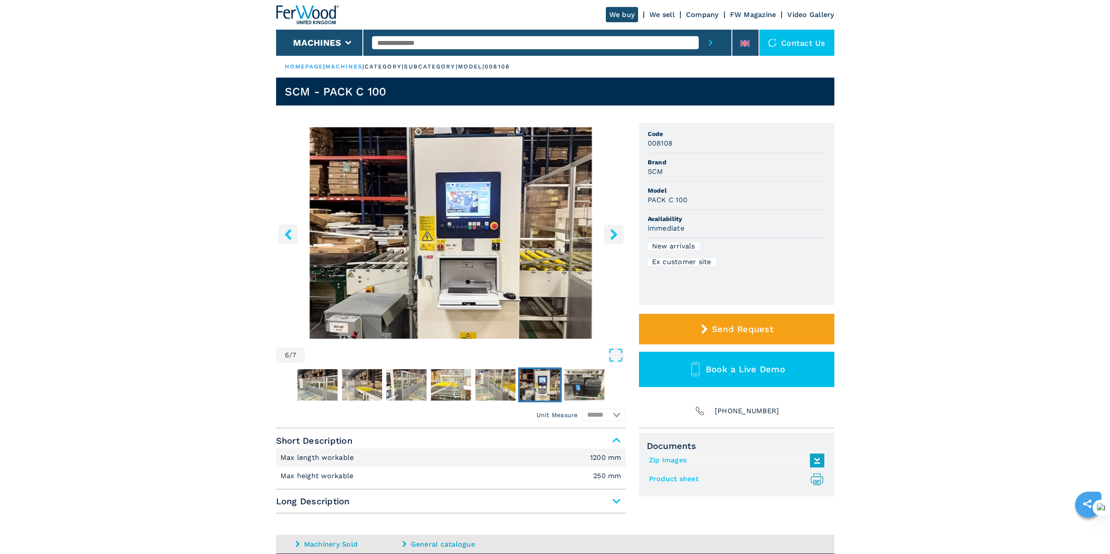
click at [613, 230] on icon "right-button" at bounding box center [614, 234] width 11 height 11
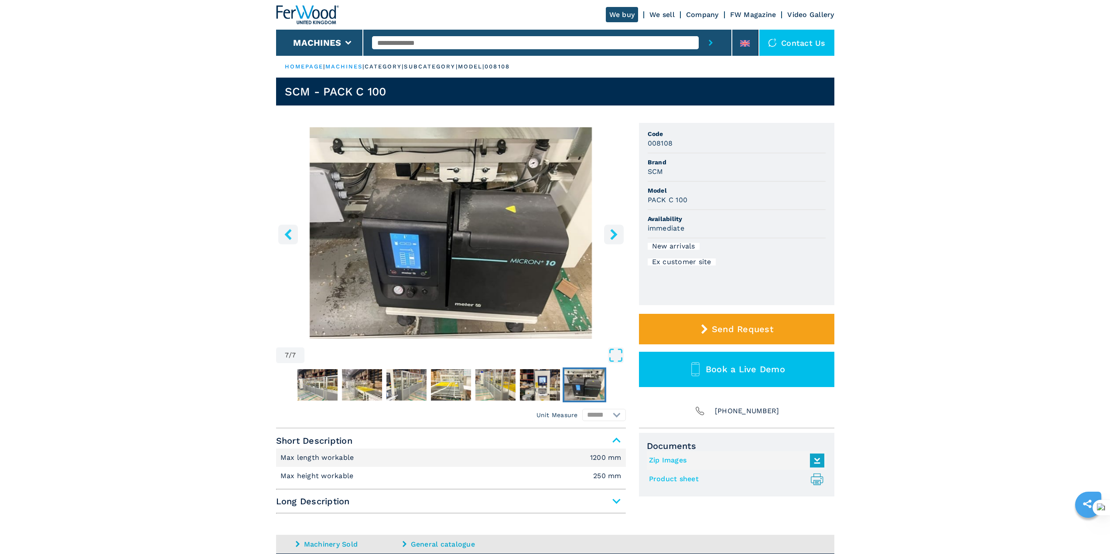
click at [613, 230] on icon "right-button" at bounding box center [614, 234] width 11 height 11
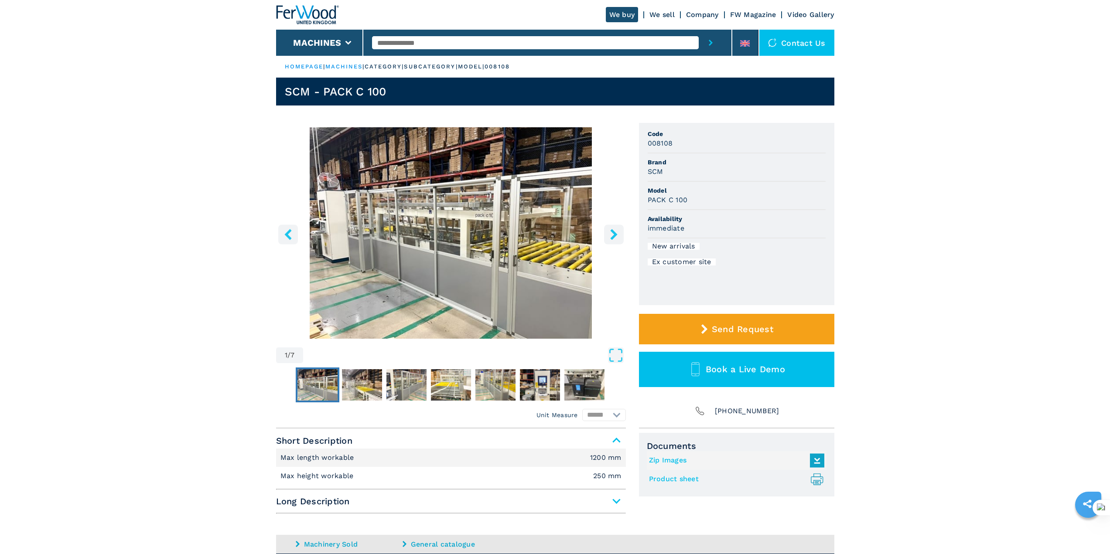
click at [613, 230] on icon "right-button" at bounding box center [614, 234] width 11 height 11
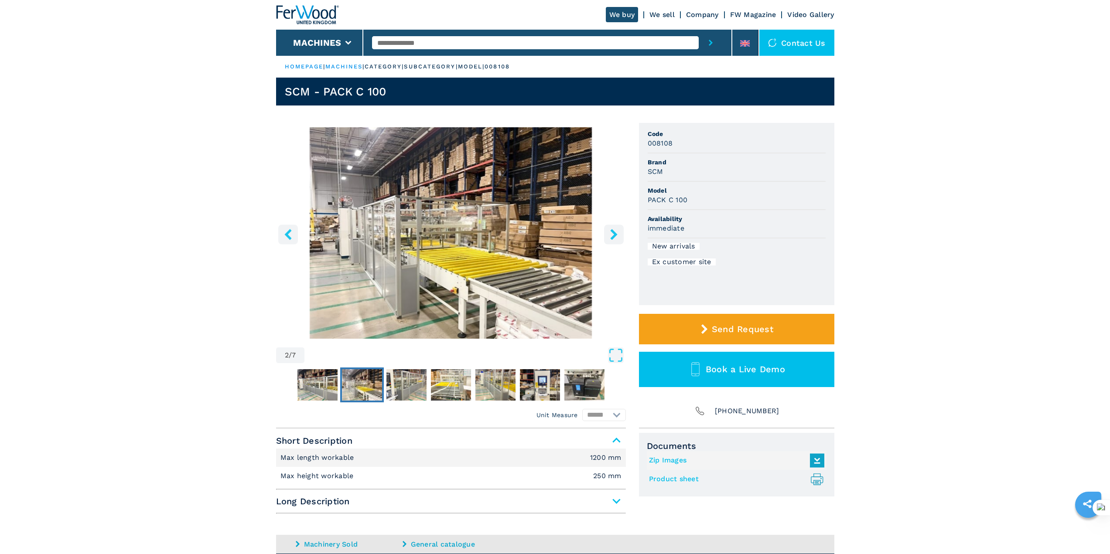
click at [613, 230] on icon "right-button" at bounding box center [614, 234] width 11 height 11
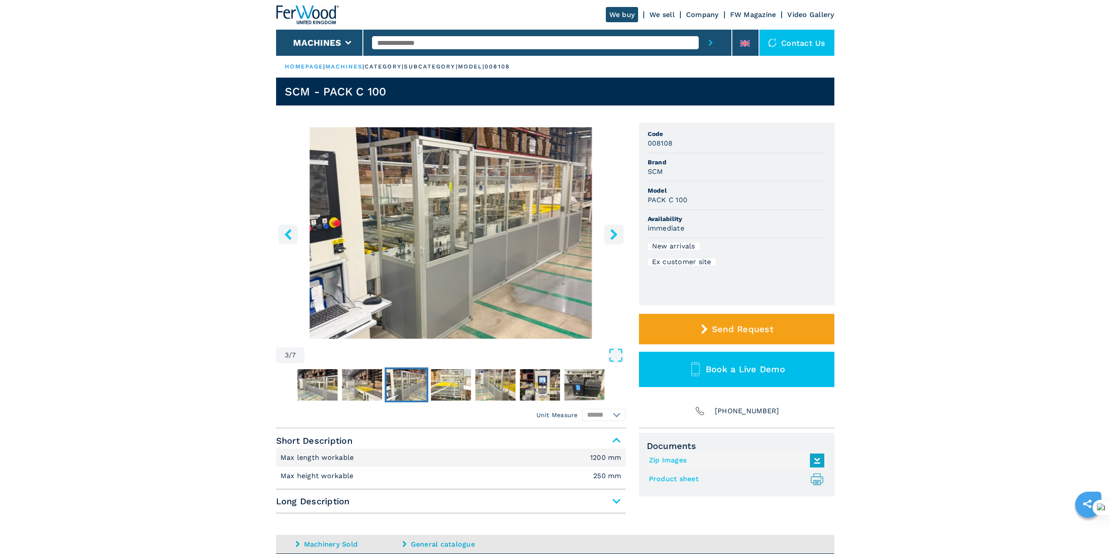
drag, startPoint x: 0, startPoint y: 0, endPoint x: 614, endPoint y: 232, distance: 656.2
click at [614, 231] on icon "right-button" at bounding box center [614, 234] width 11 height 11
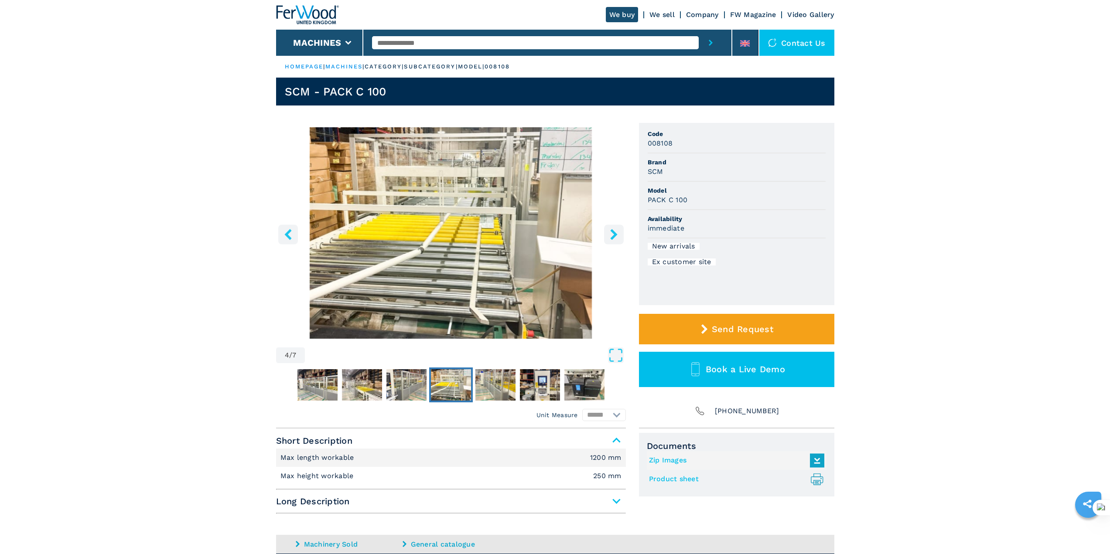
click at [610, 236] on icon "right-button" at bounding box center [614, 234] width 11 height 11
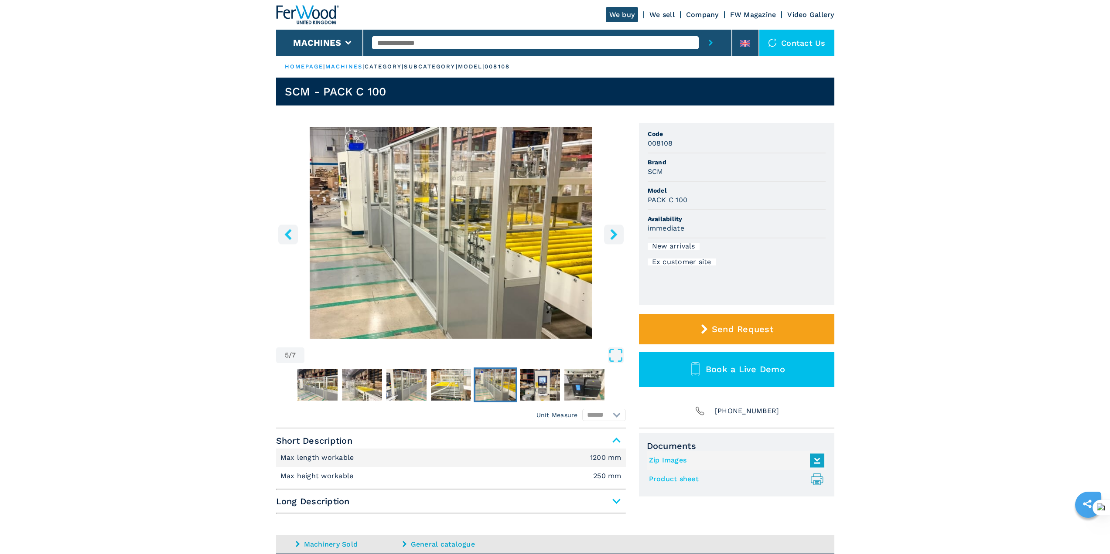
click at [88, 237] on main "HOMEPAGE | machines | category | subcategory | model | 008108 SCM - PACK C 100 …" at bounding box center [555, 345] width 1110 height 691
click at [606, 229] on button "right-button" at bounding box center [614, 235] width 20 height 20
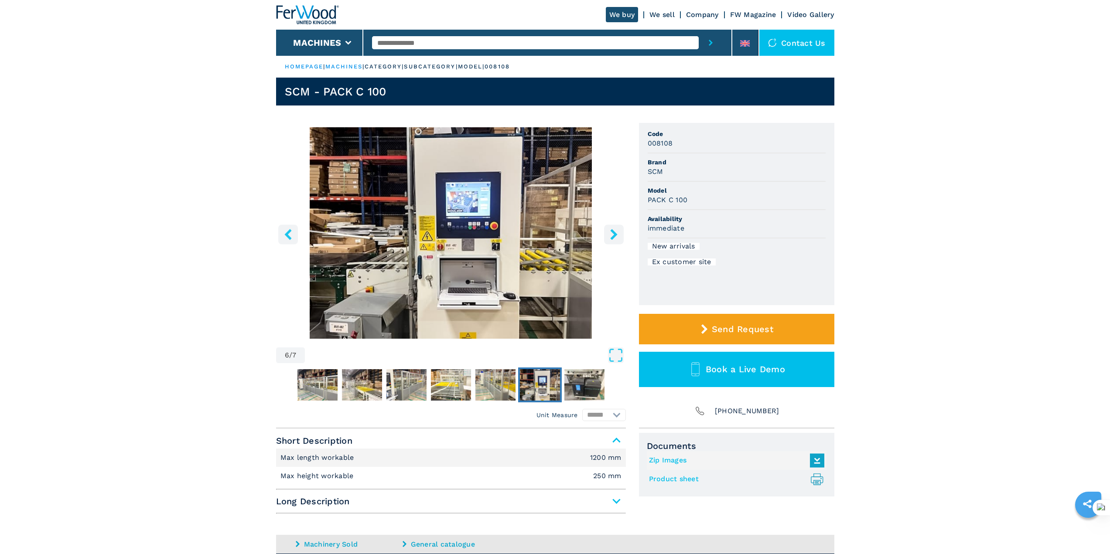
click at [606, 229] on button "right-button" at bounding box center [614, 235] width 20 height 20
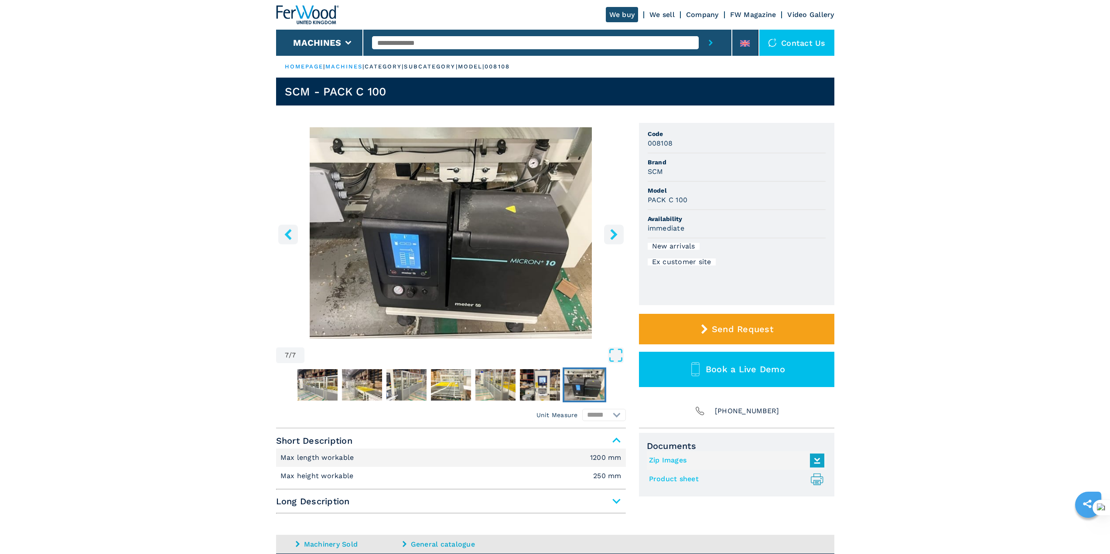
click at [606, 229] on button "right-button" at bounding box center [614, 235] width 20 height 20
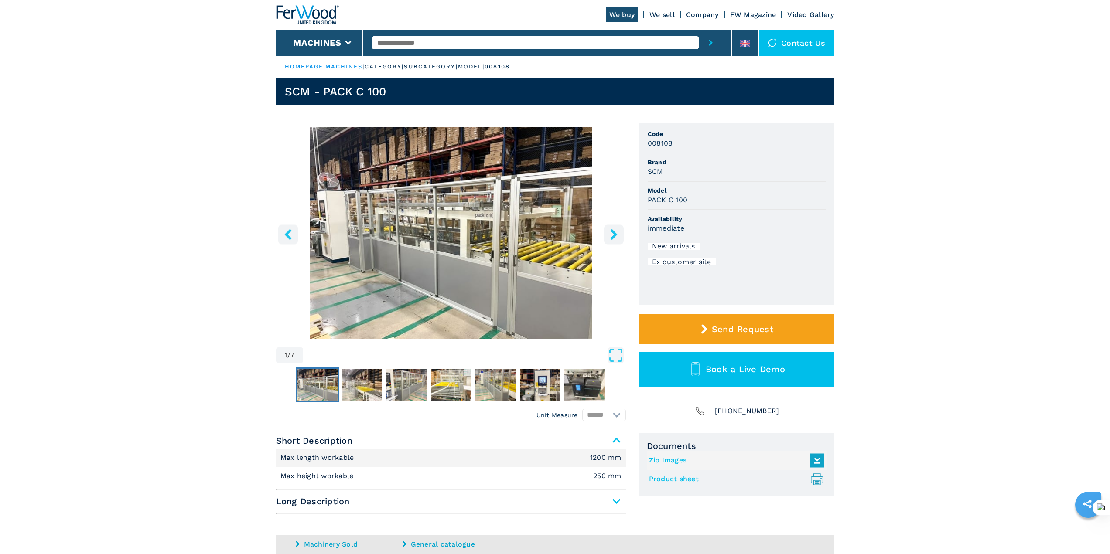
click at [606, 229] on button "right-button" at bounding box center [614, 235] width 20 height 20
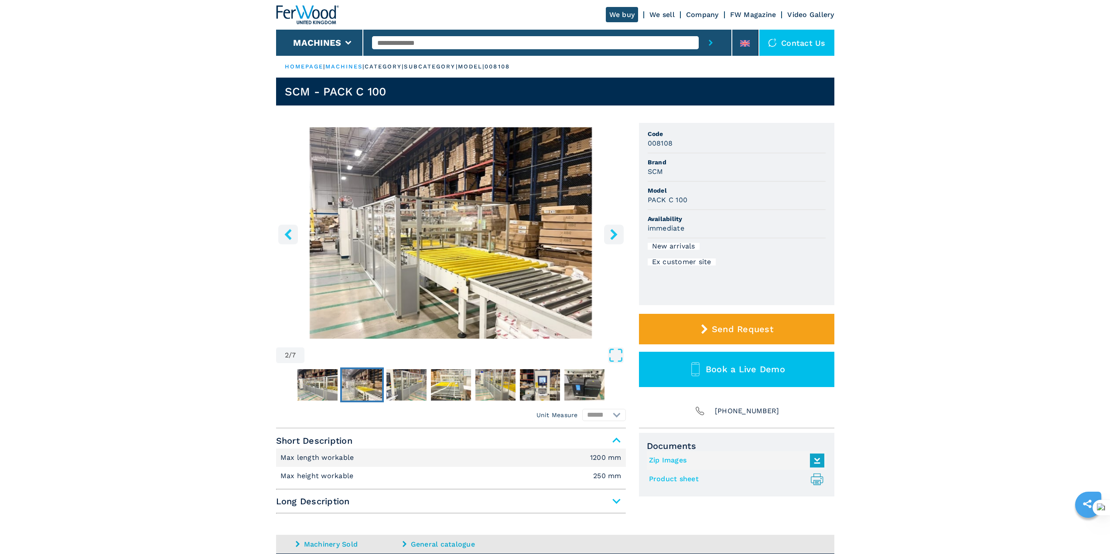
click at [605, 229] on button "right-button" at bounding box center [614, 235] width 20 height 20
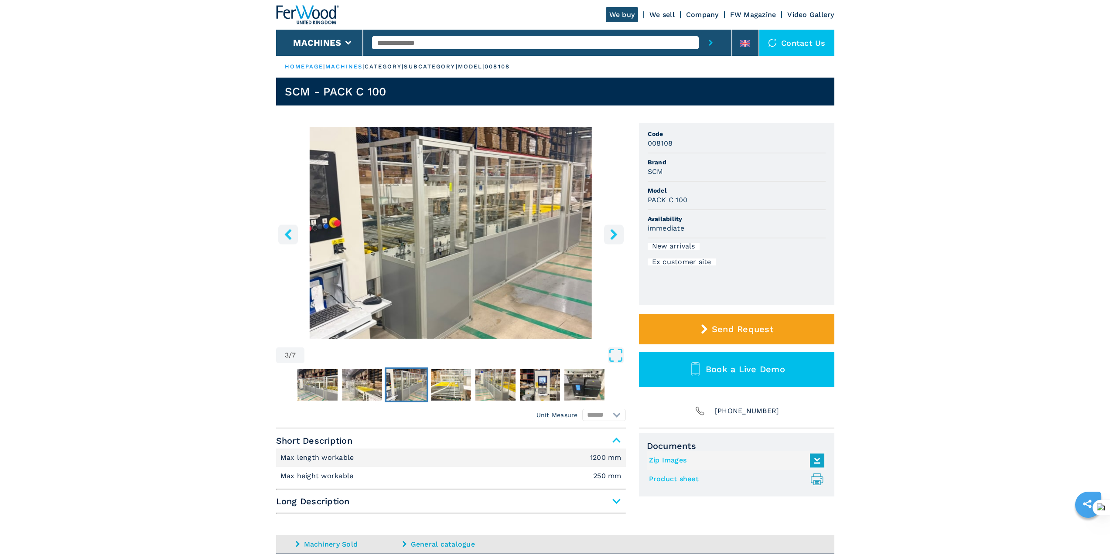
click at [605, 229] on button "right-button" at bounding box center [614, 235] width 20 height 20
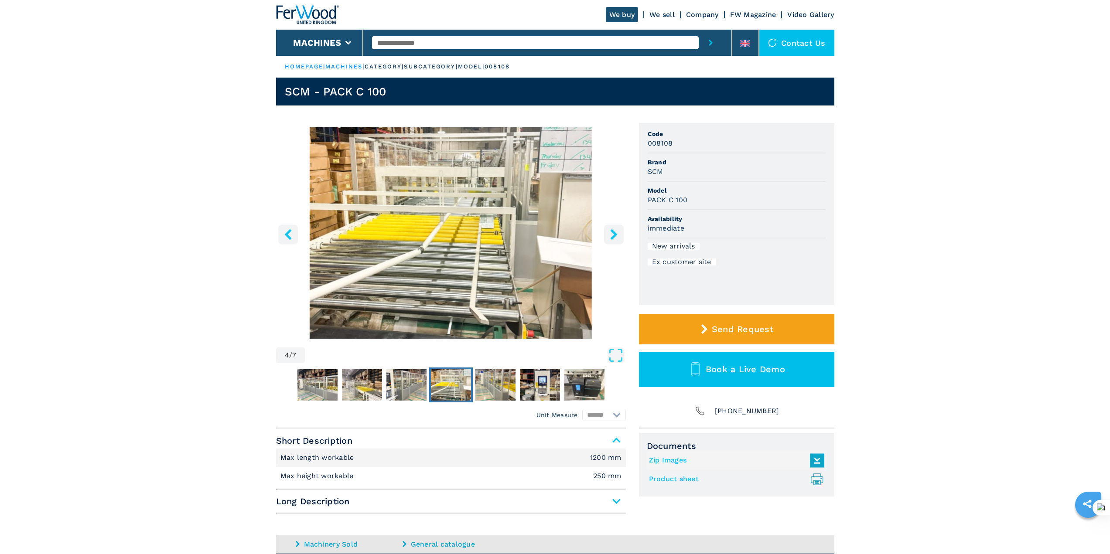
click at [605, 229] on button "right-button" at bounding box center [614, 235] width 20 height 20
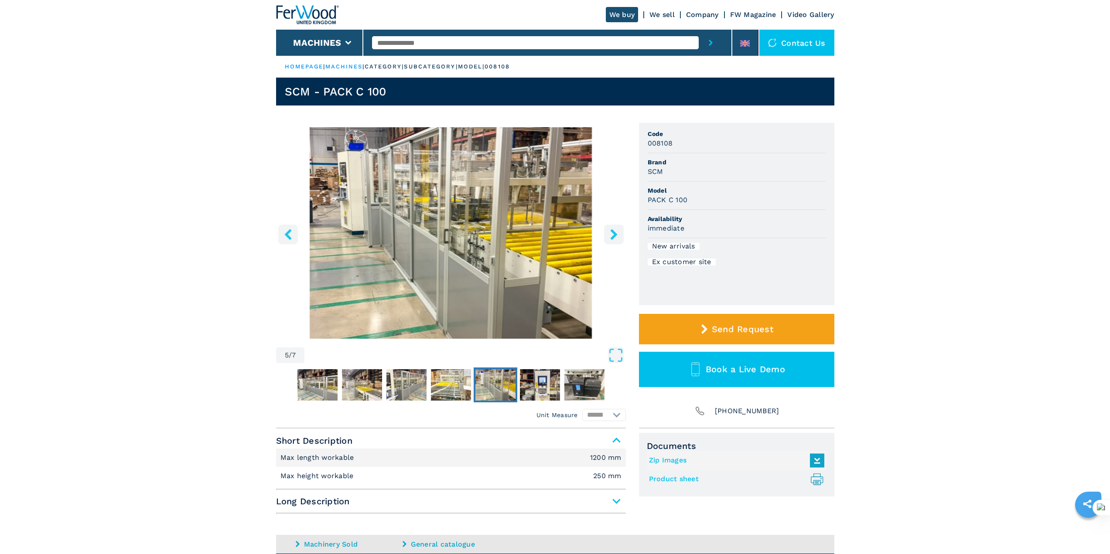
click at [615, 504] on span "Long Description" at bounding box center [451, 502] width 350 height 16
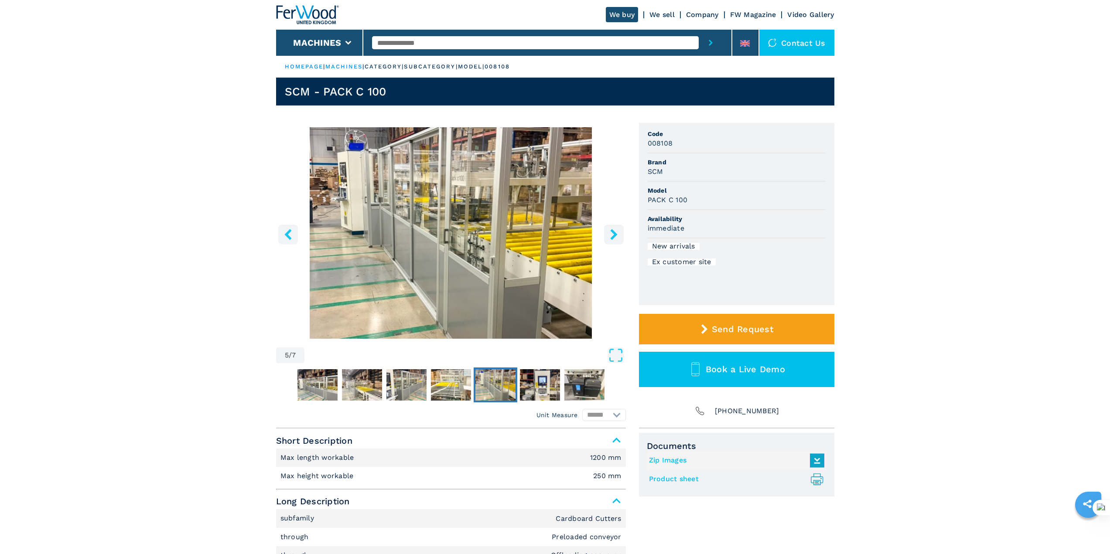
click at [610, 230] on icon "right-button" at bounding box center [614, 234] width 11 height 11
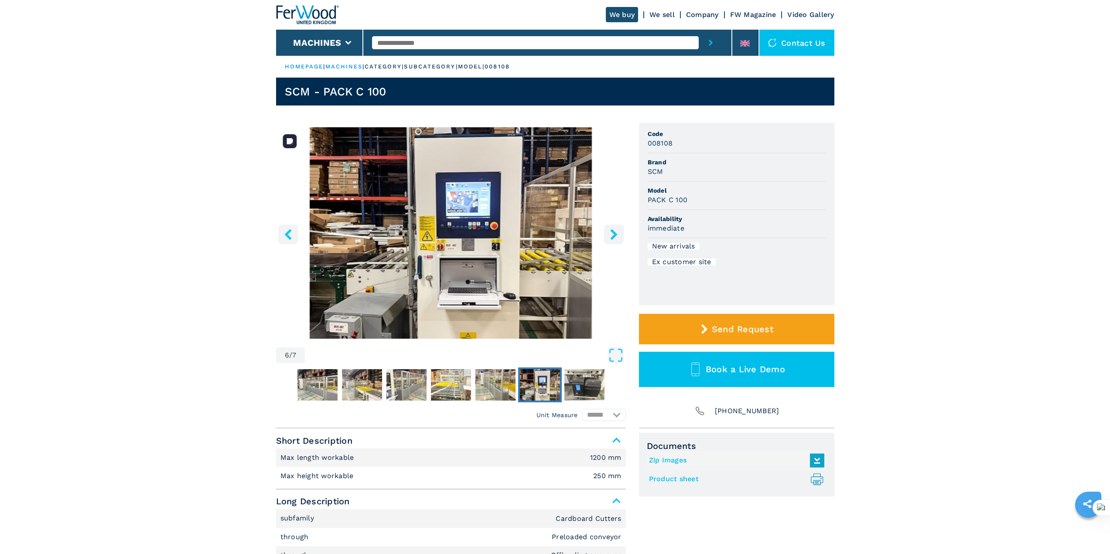
click at [462, 212] on img "Go to Slide 6" at bounding box center [451, 233] width 350 height 212
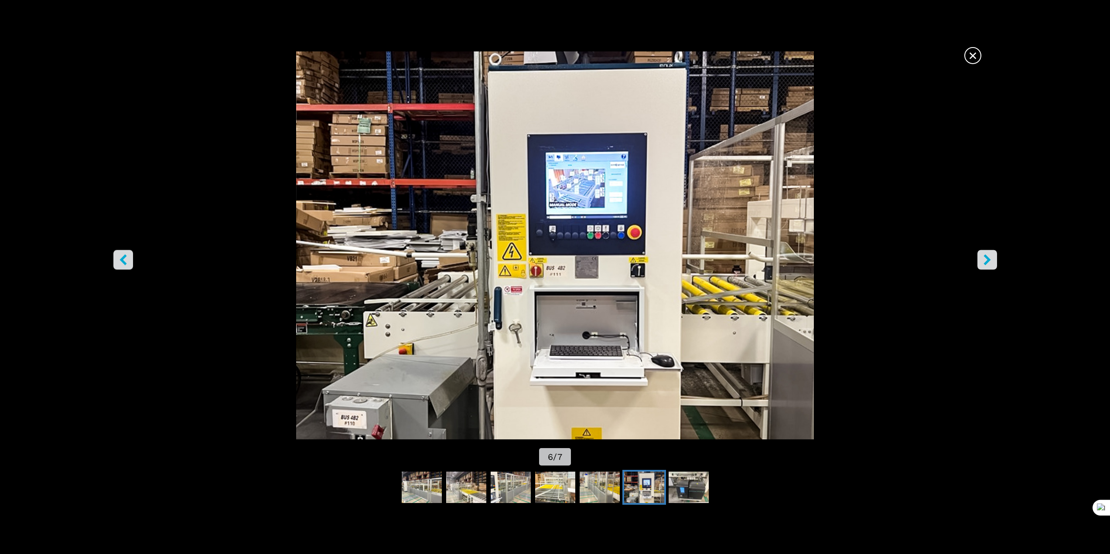
click at [983, 263] on icon "right-button" at bounding box center [987, 259] width 11 height 11
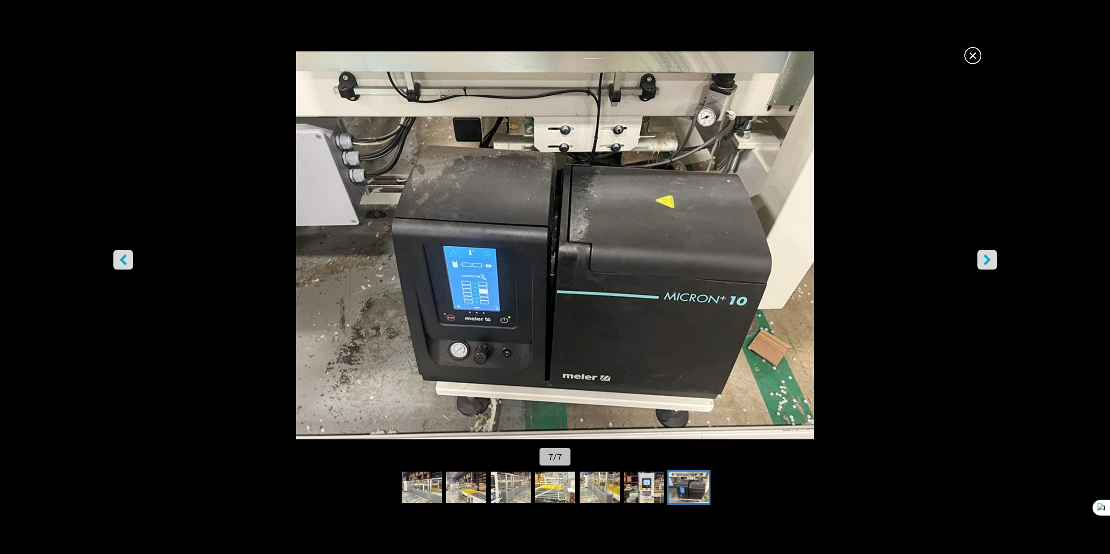
click at [983, 263] on icon "right-button" at bounding box center [987, 259] width 11 height 11
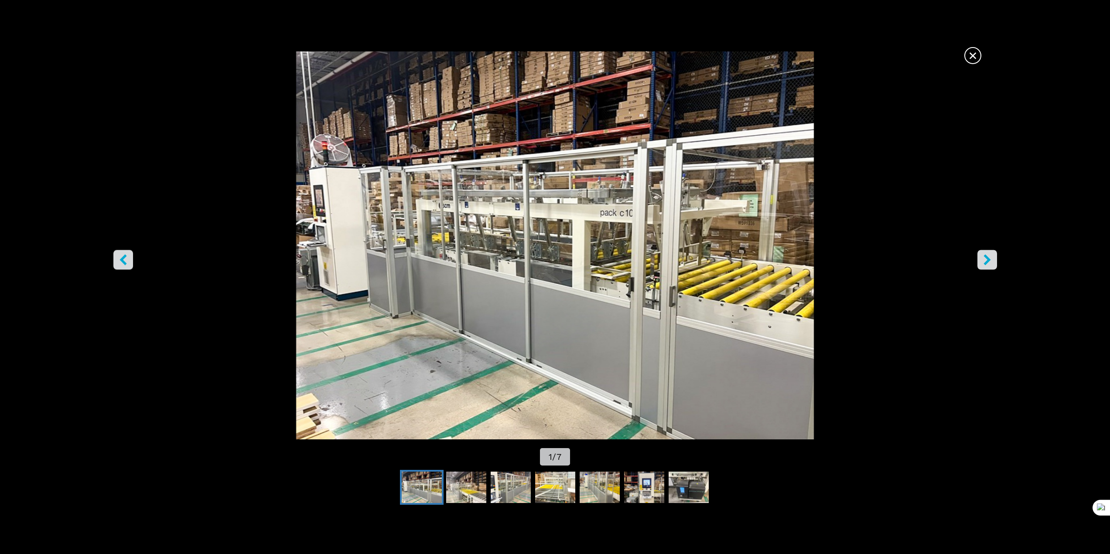
click at [983, 263] on icon "right-button" at bounding box center [987, 259] width 11 height 11
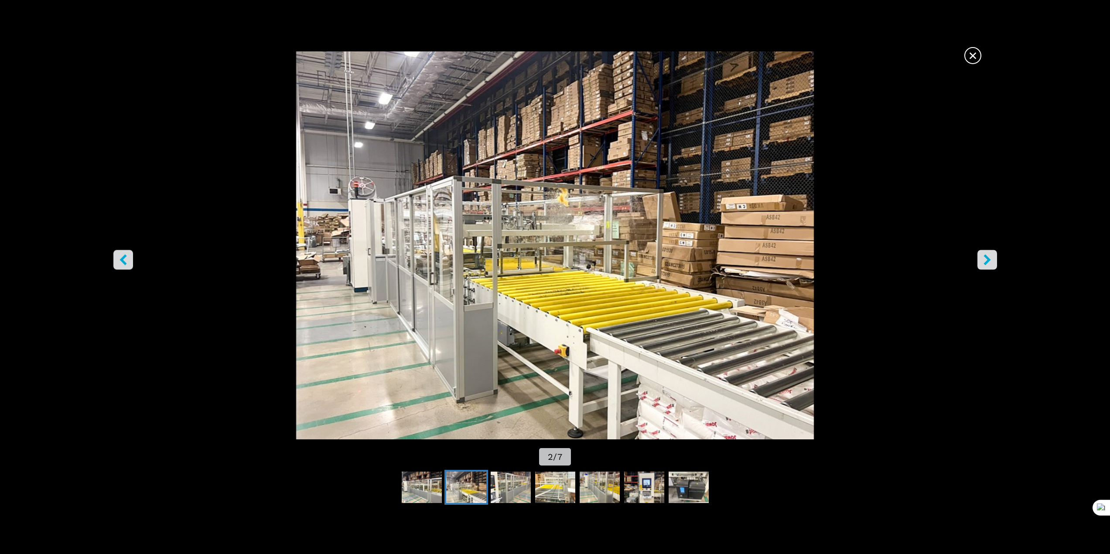
click at [983, 263] on icon "right-button" at bounding box center [987, 259] width 11 height 11
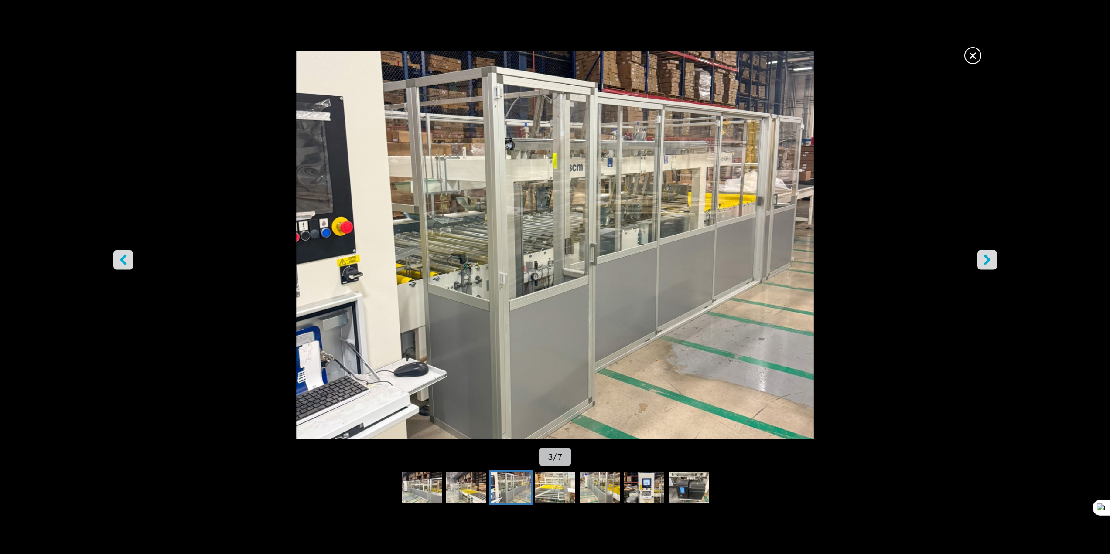
click at [983, 263] on icon "right-button" at bounding box center [987, 259] width 11 height 11
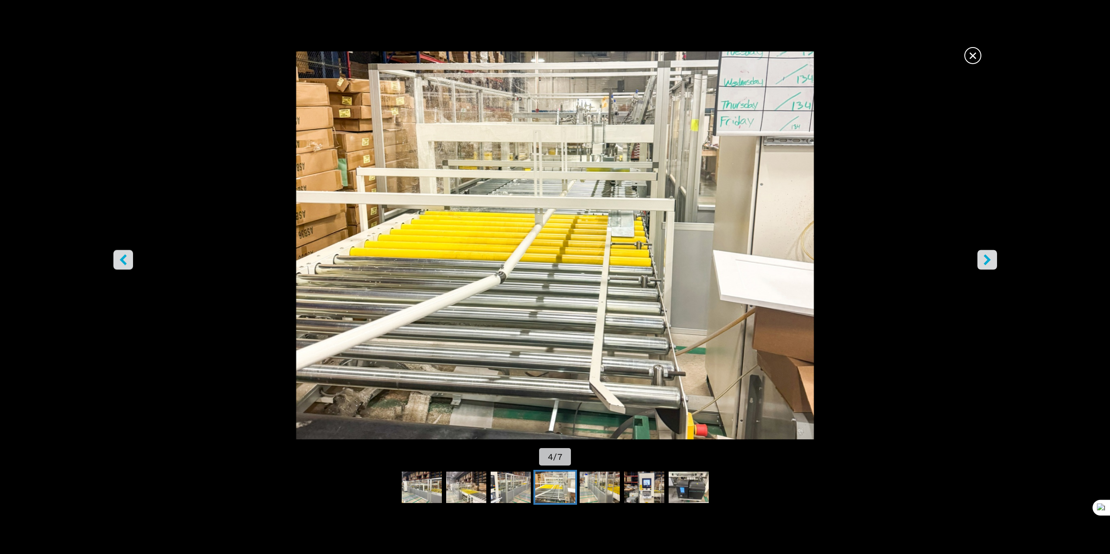
click at [983, 263] on icon "right-button" at bounding box center [987, 259] width 11 height 11
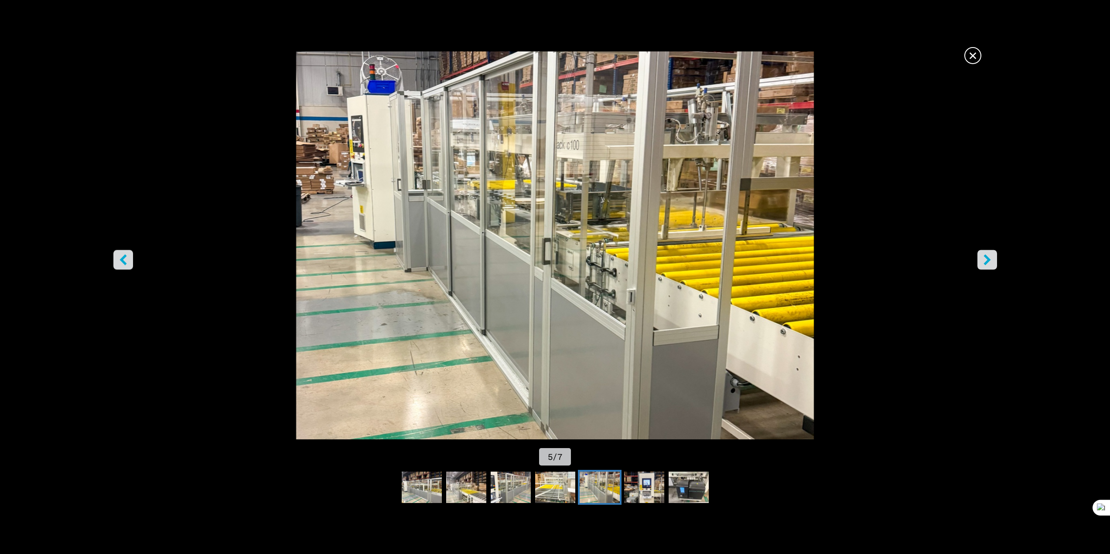
click at [983, 263] on icon "right-button" at bounding box center [987, 259] width 11 height 11
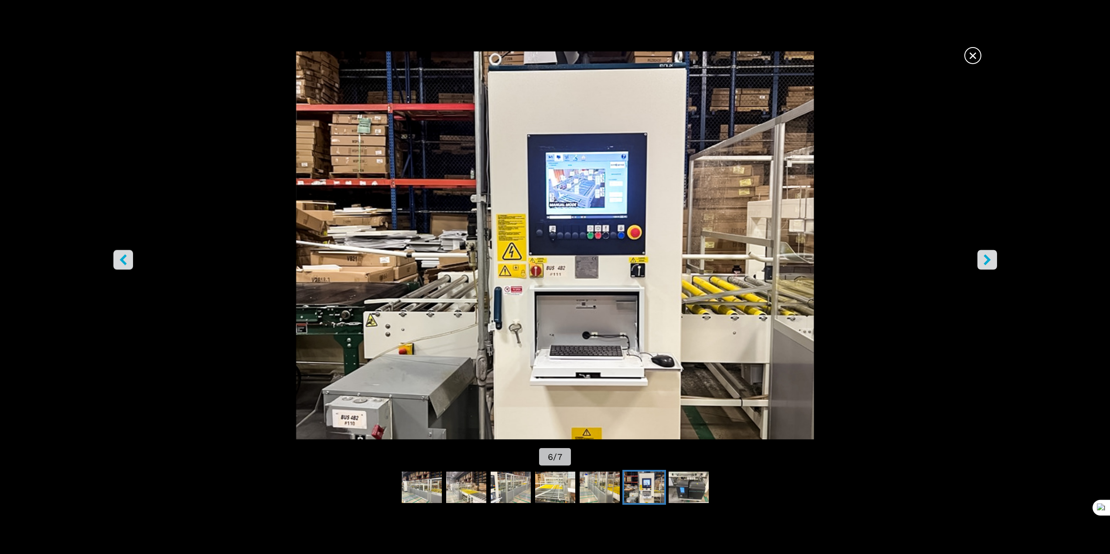
click at [989, 266] on button "right-button" at bounding box center [988, 260] width 20 height 20
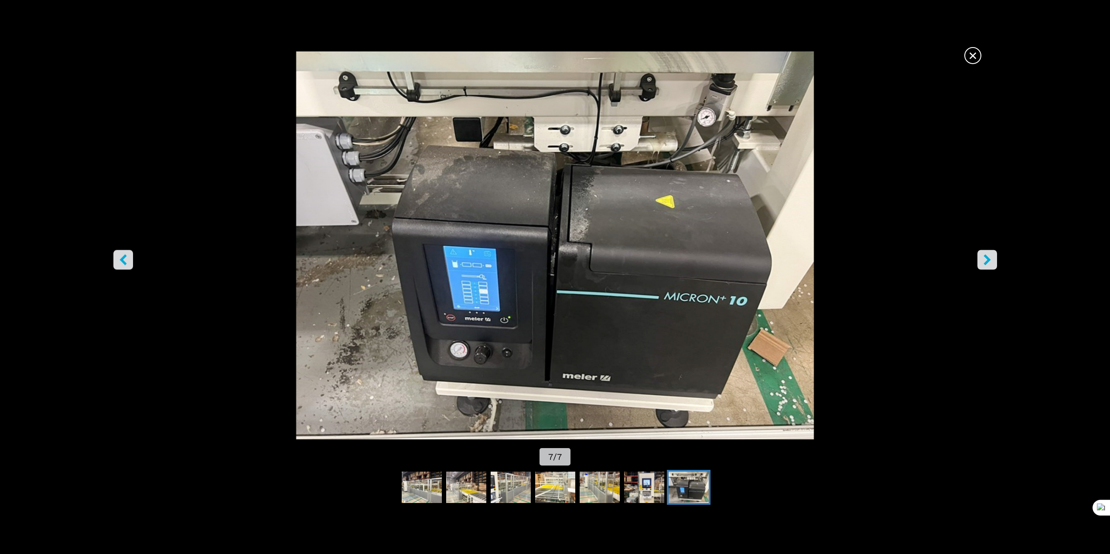
click at [989, 266] on button "right-button" at bounding box center [988, 260] width 20 height 20
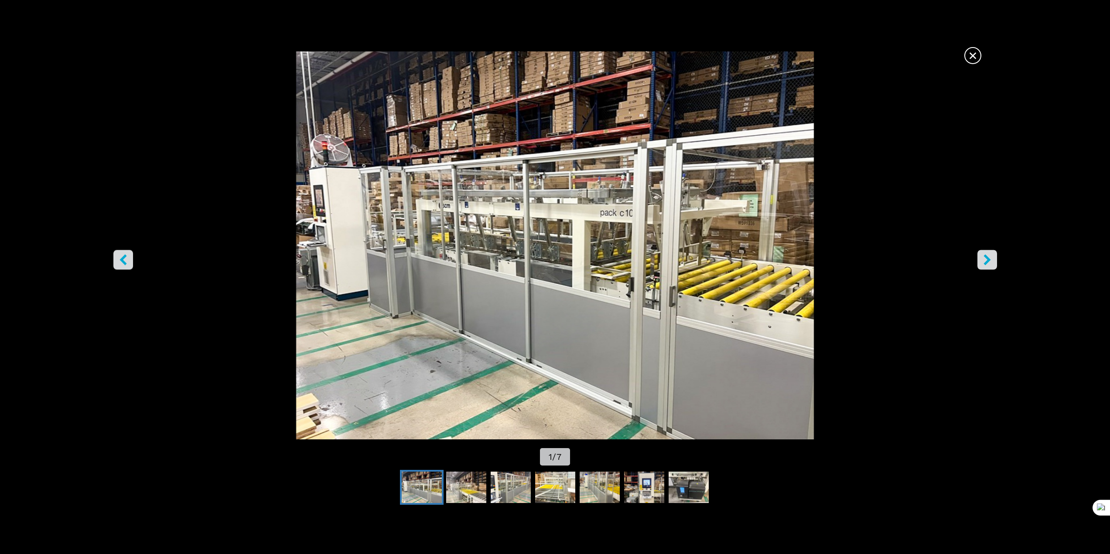
click at [989, 266] on button "right-button" at bounding box center [988, 260] width 20 height 20
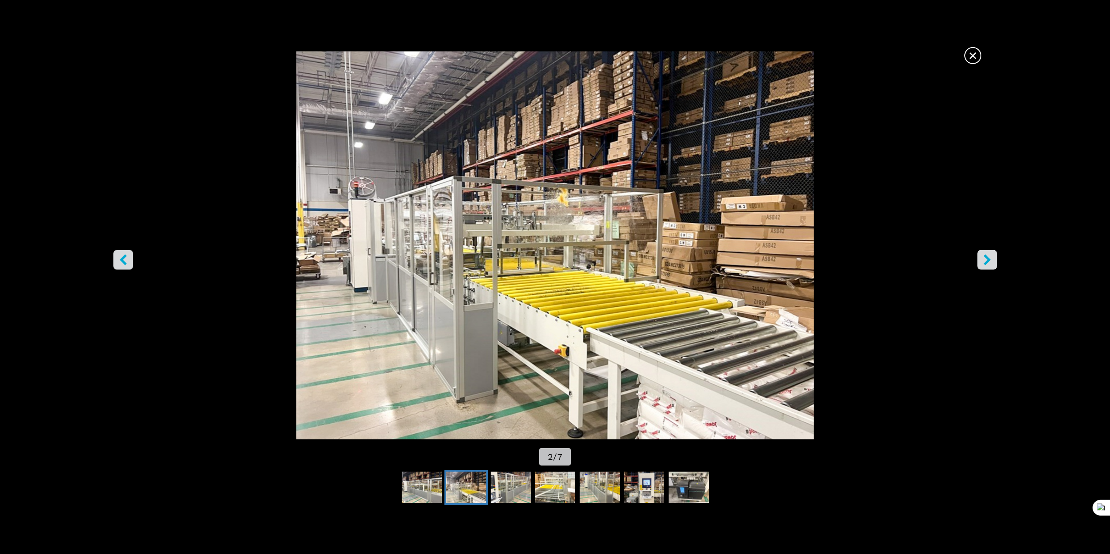
click at [989, 266] on button "right-button" at bounding box center [988, 260] width 20 height 20
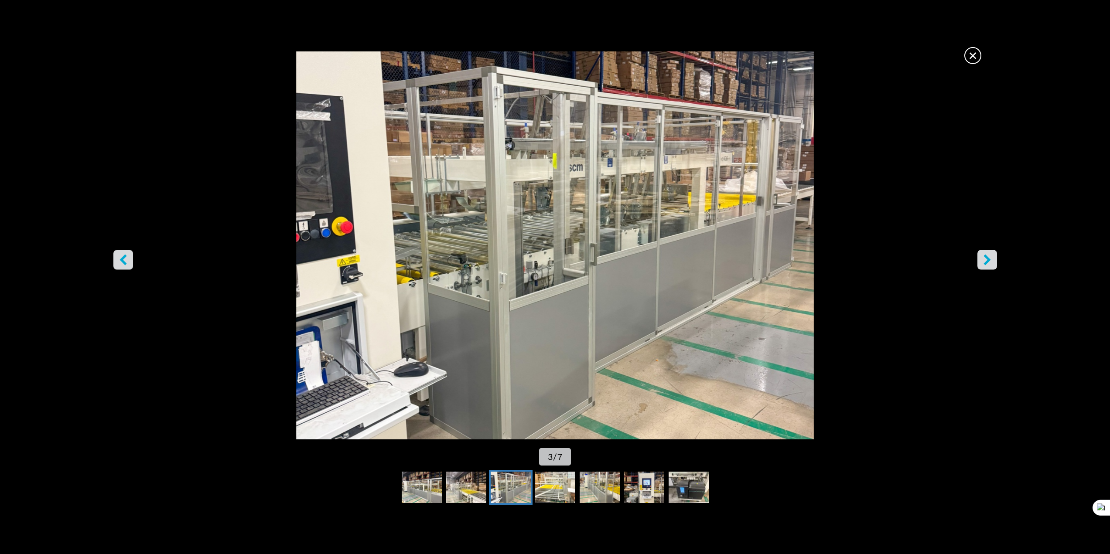
click at [989, 266] on button "right-button" at bounding box center [988, 260] width 20 height 20
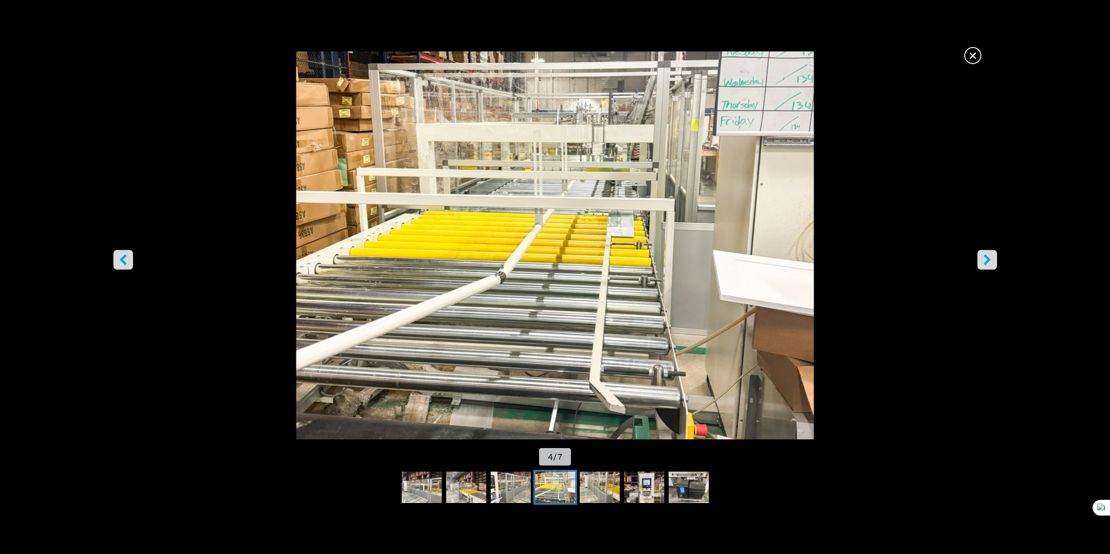
click at [989, 266] on button "right-button" at bounding box center [988, 260] width 20 height 20
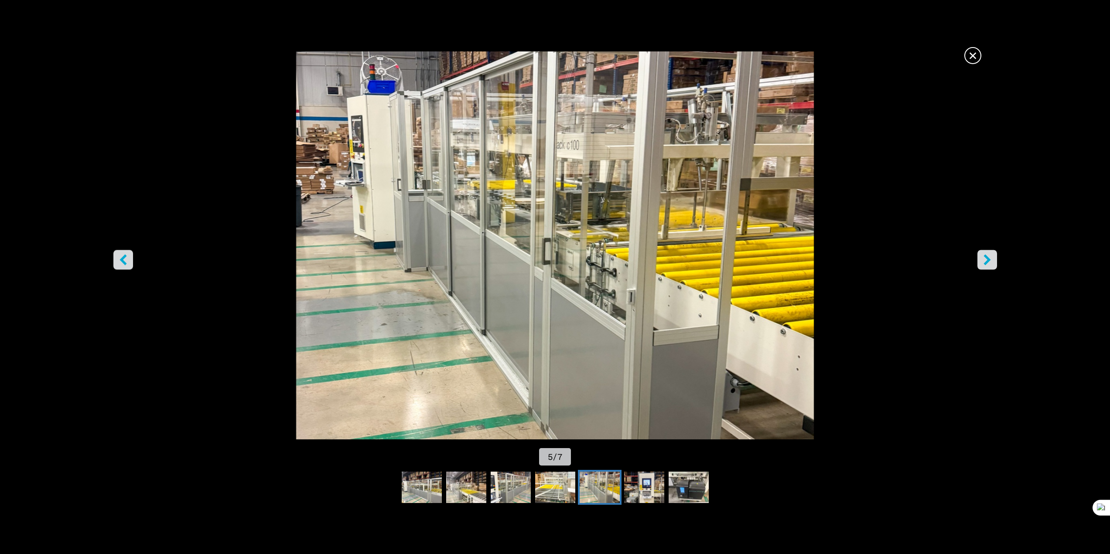
click at [989, 266] on button "right-button" at bounding box center [988, 260] width 20 height 20
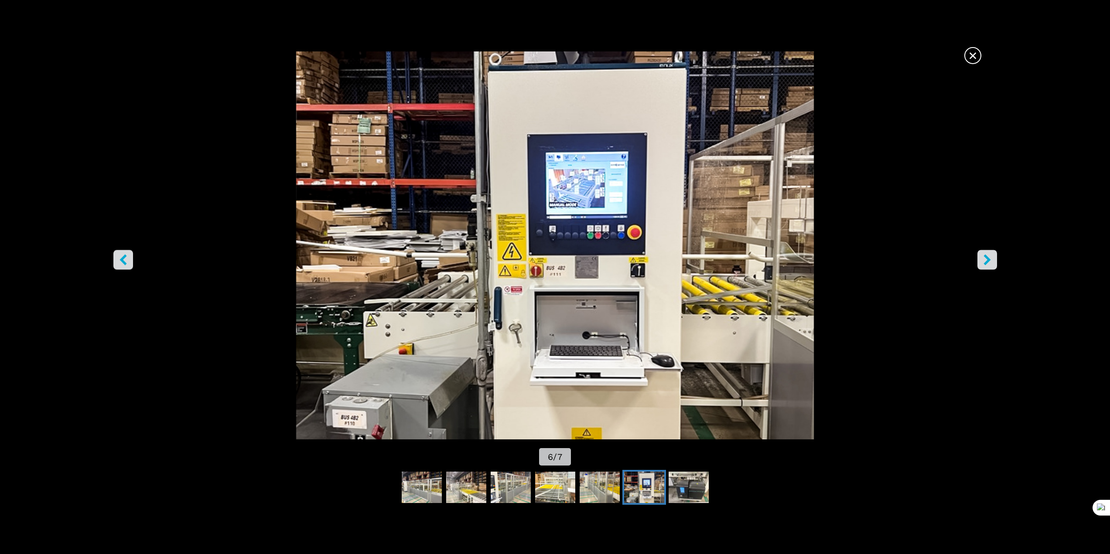
click at [989, 266] on button "right-button" at bounding box center [988, 260] width 20 height 20
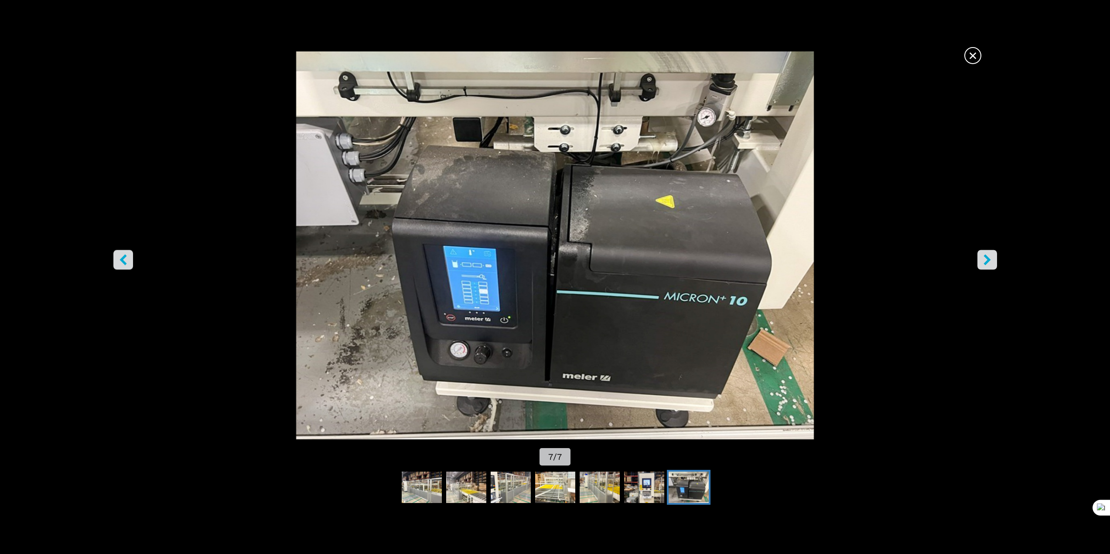
click at [989, 266] on button "right-button" at bounding box center [988, 260] width 20 height 20
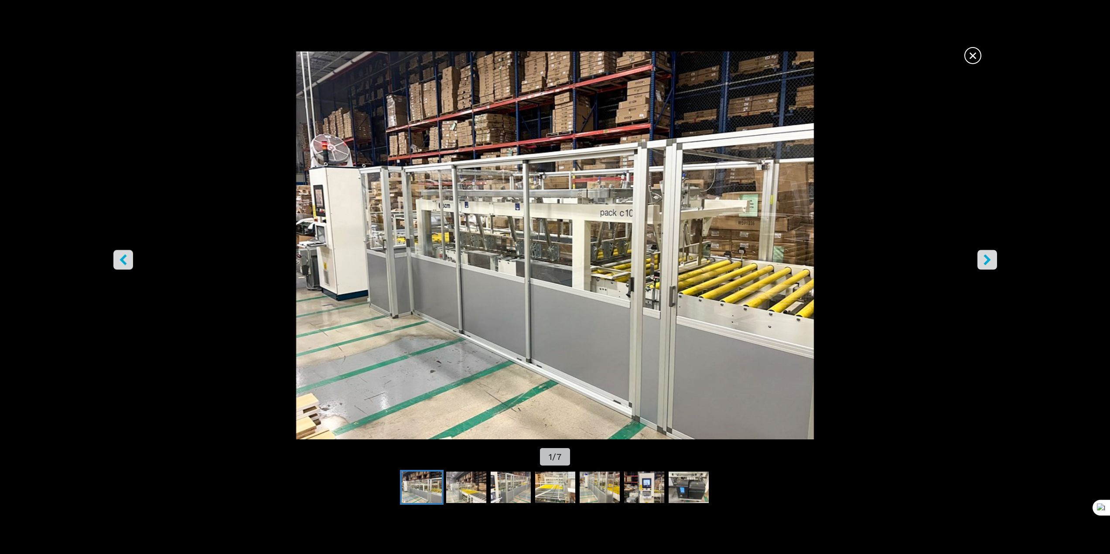
click at [989, 266] on button "right-button" at bounding box center [988, 260] width 20 height 20
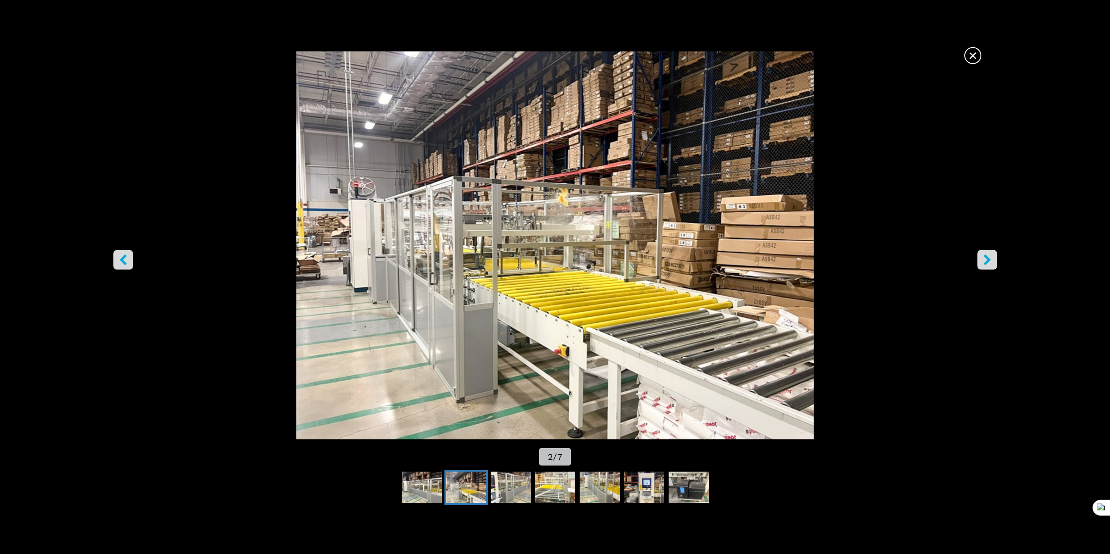
click at [990, 265] on icon "right-button" at bounding box center [987, 259] width 11 height 11
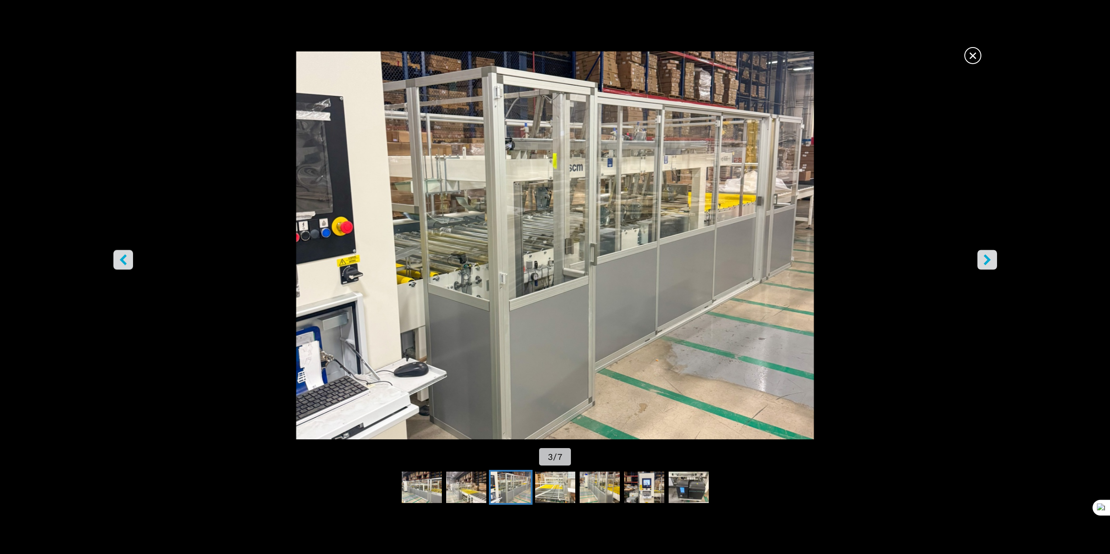
click at [990, 265] on icon "right-button" at bounding box center [987, 259] width 11 height 11
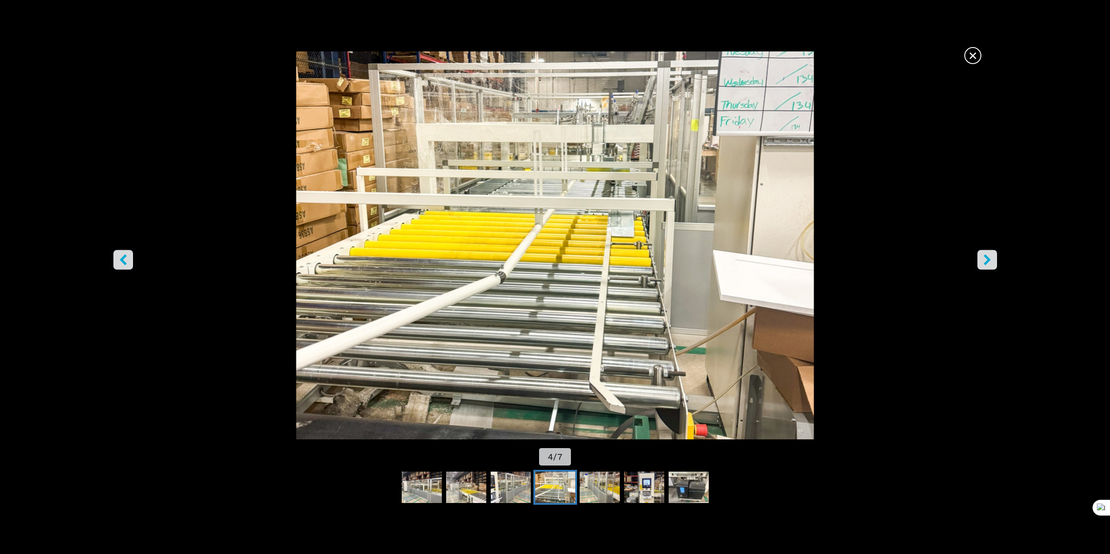
click at [993, 264] on button "right-button" at bounding box center [988, 260] width 20 height 20
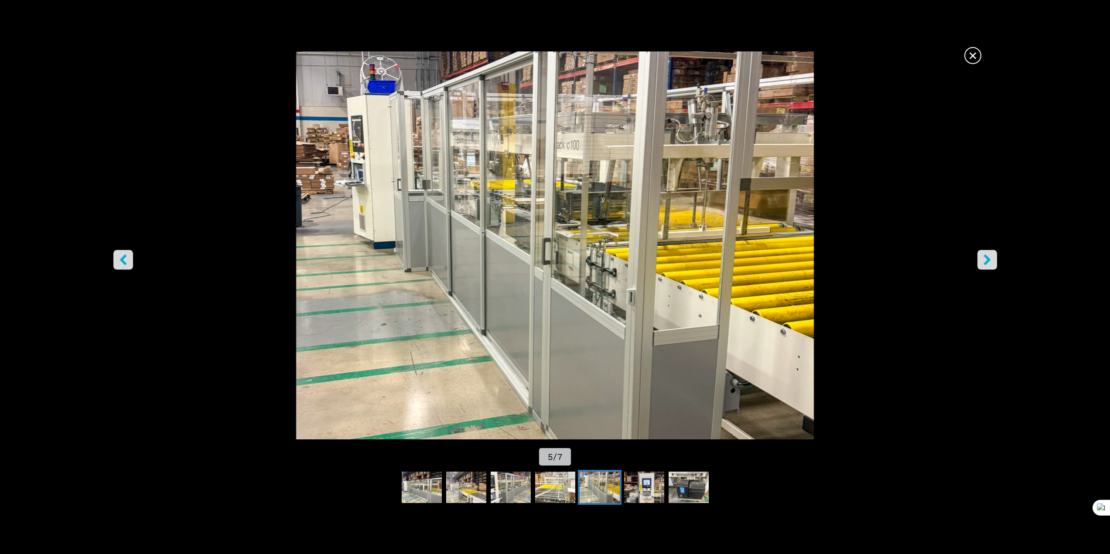
click at [993, 264] on button "right-button" at bounding box center [988, 260] width 20 height 20
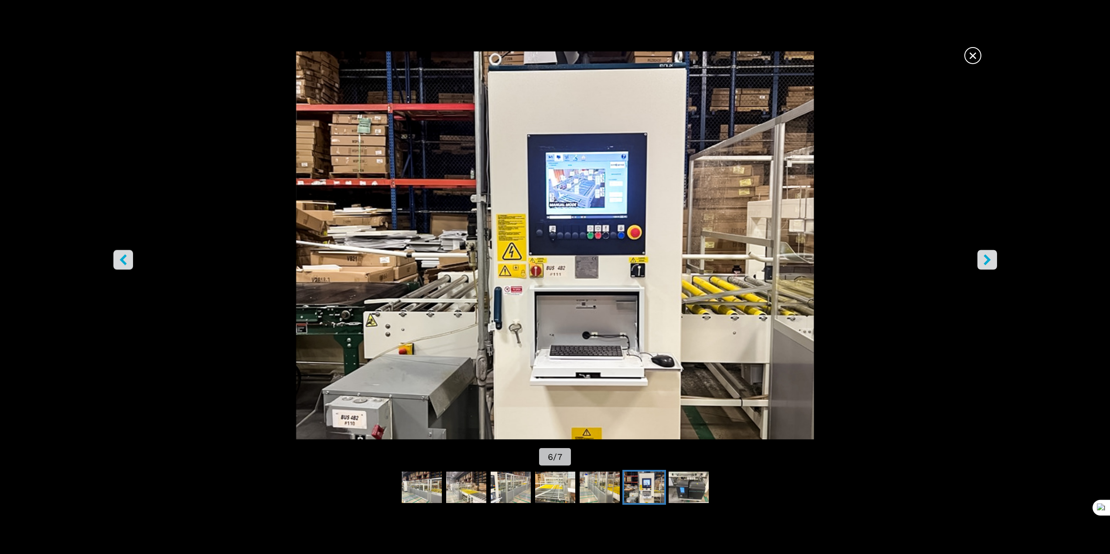
click at [993, 264] on button "right-button" at bounding box center [988, 260] width 20 height 20
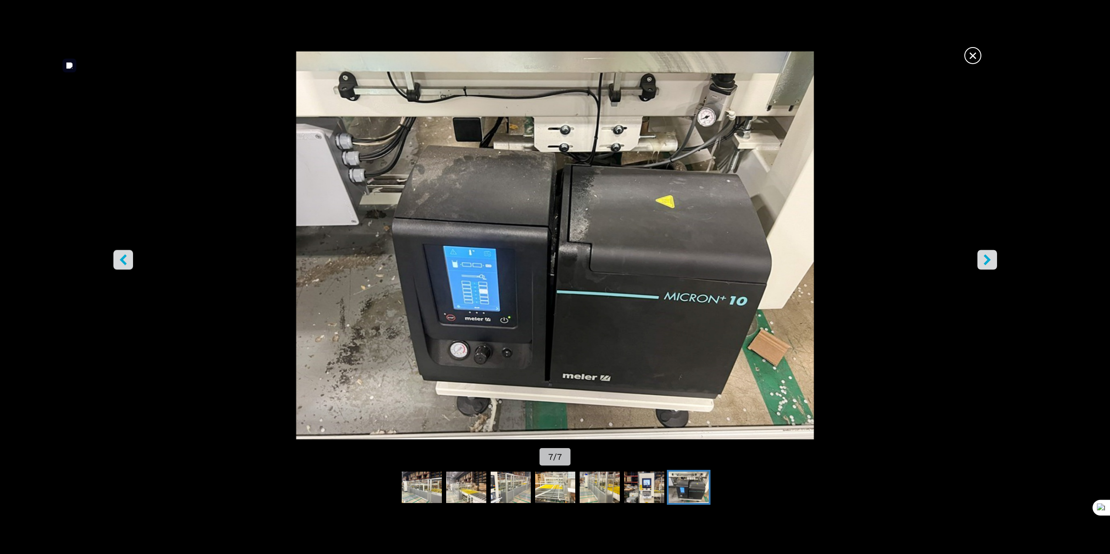
click at [978, 53] on span "×" at bounding box center [972, 53] width 15 height 15
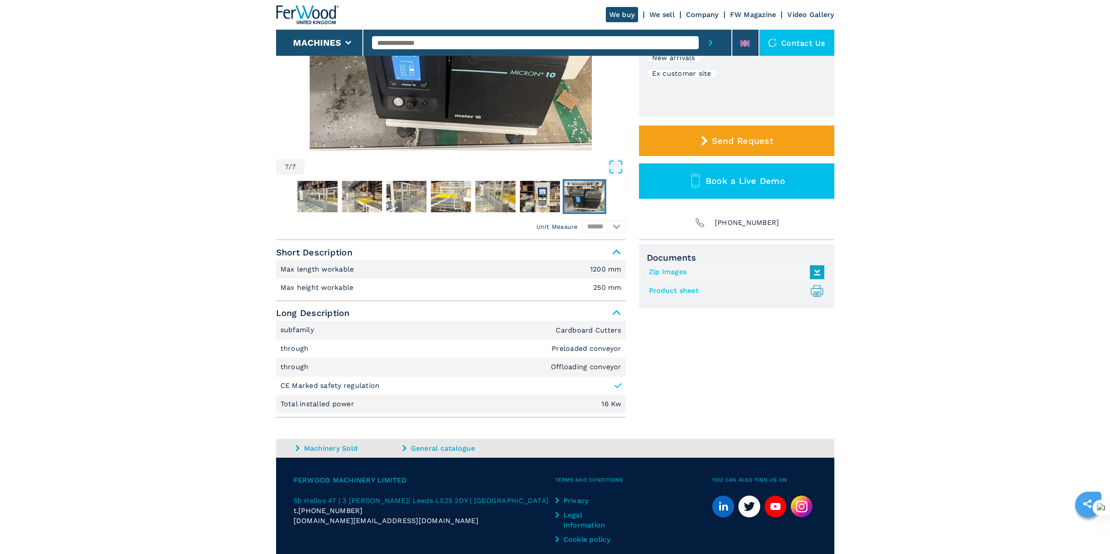
scroll to position [189, 0]
drag, startPoint x: 579, startPoint y: 346, endPoint x: 596, endPoint y: 358, distance: 20.4
click at [596, 358] on ul "subfamily Cardboard Cutters through Preloaded conveyor through Offloading conve…" at bounding box center [451, 367] width 350 height 92
click at [564, 332] on em "Cardboard Cutters" at bounding box center [588, 330] width 65 height 7
drag, startPoint x: 548, startPoint y: 330, endPoint x: 612, endPoint y: 371, distance: 75.5
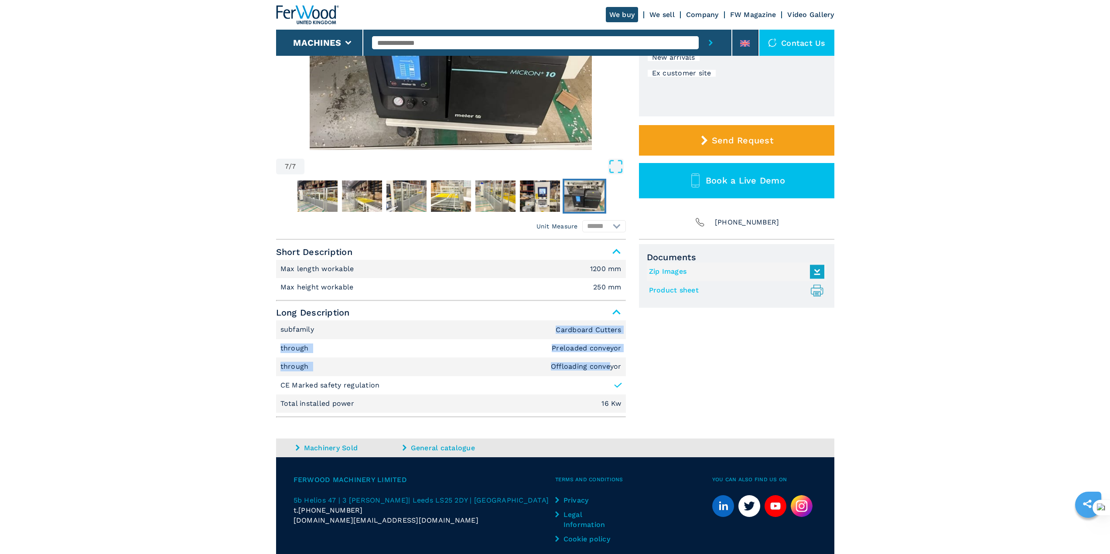
click at [612, 371] on ul "subfamily Cardboard Cutters through Preloaded conveyor through Offloading conve…" at bounding box center [451, 367] width 350 height 92
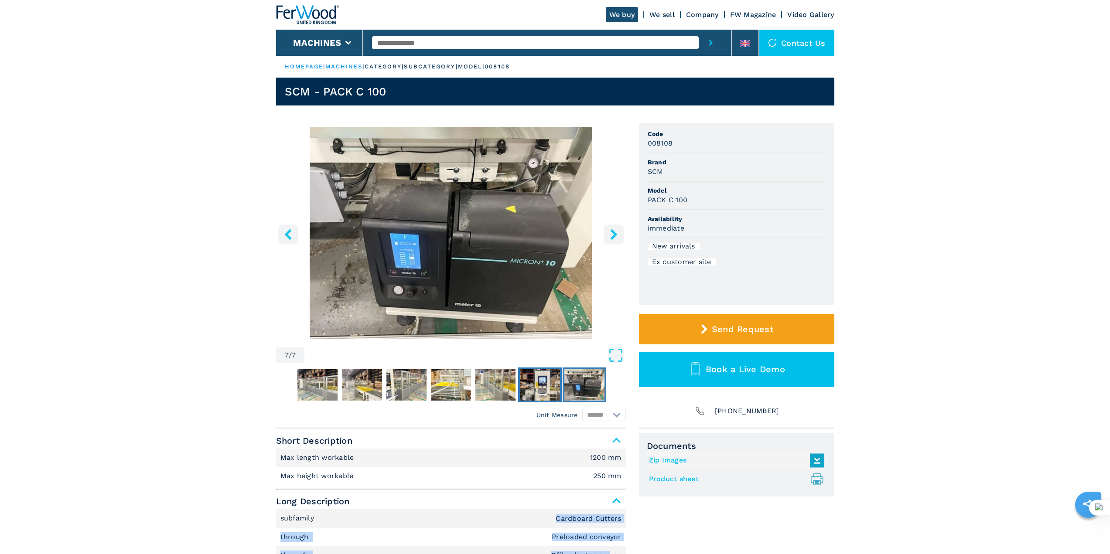
click at [544, 396] on img "Go to Slide 6" at bounding box center [540, 384] width 40 height 31
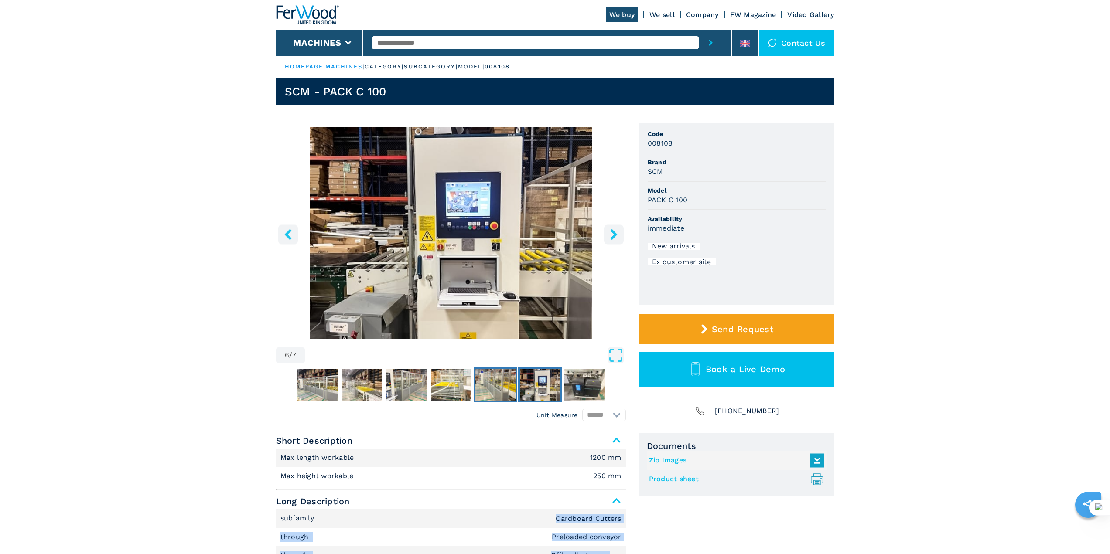
click at [487, 390] on img "Go to Slide 5" at bounding box center [495, 384] width 40 height 31
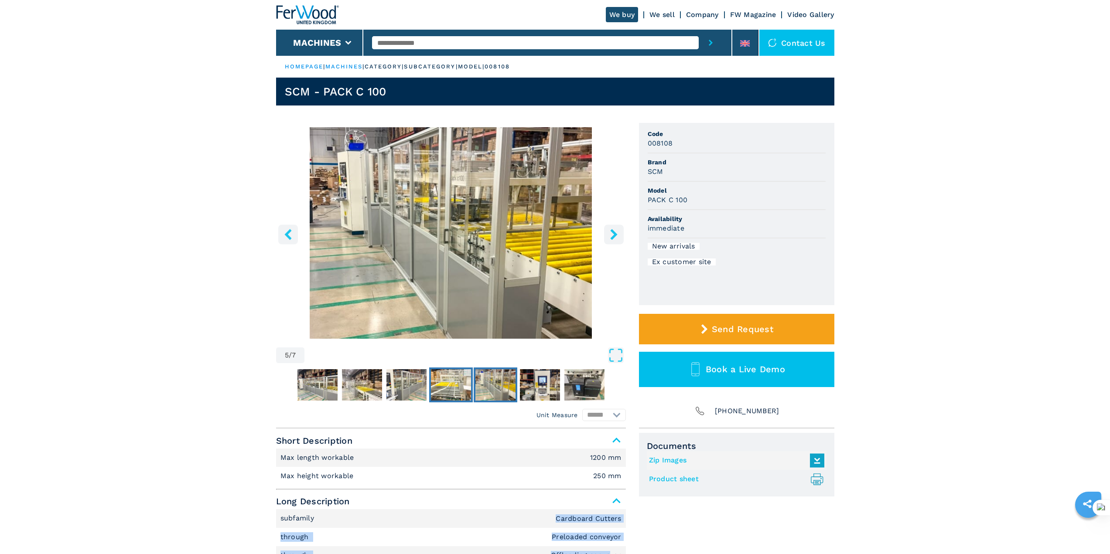
click at [443, 390] on img "Go to Slide 4" at bounding box center [451, 384] width 40 height 31
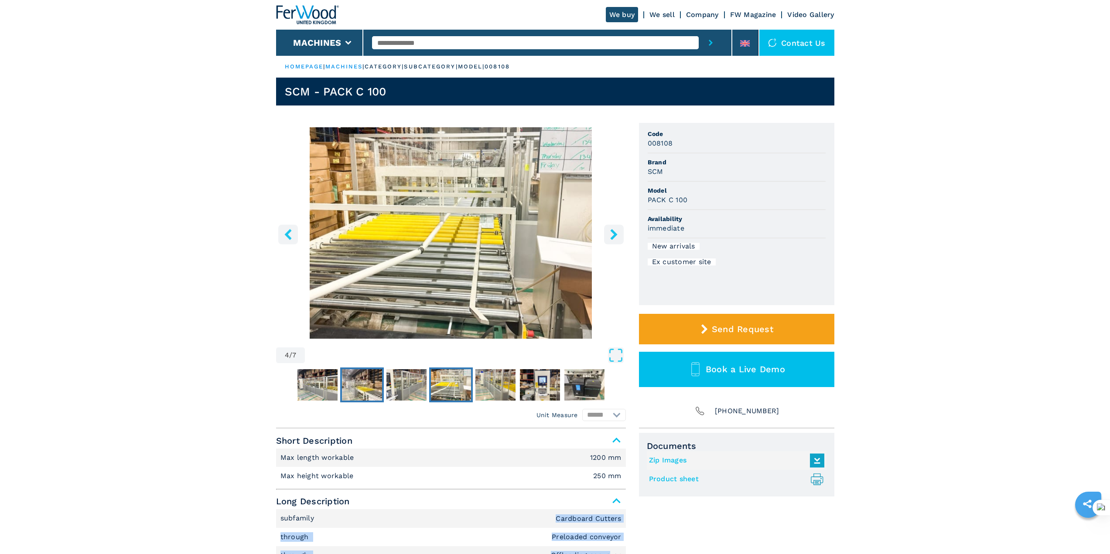
click at [383, 390] on button "Go to Slide 2" at bounding box center [362, 385] width 44 height 35
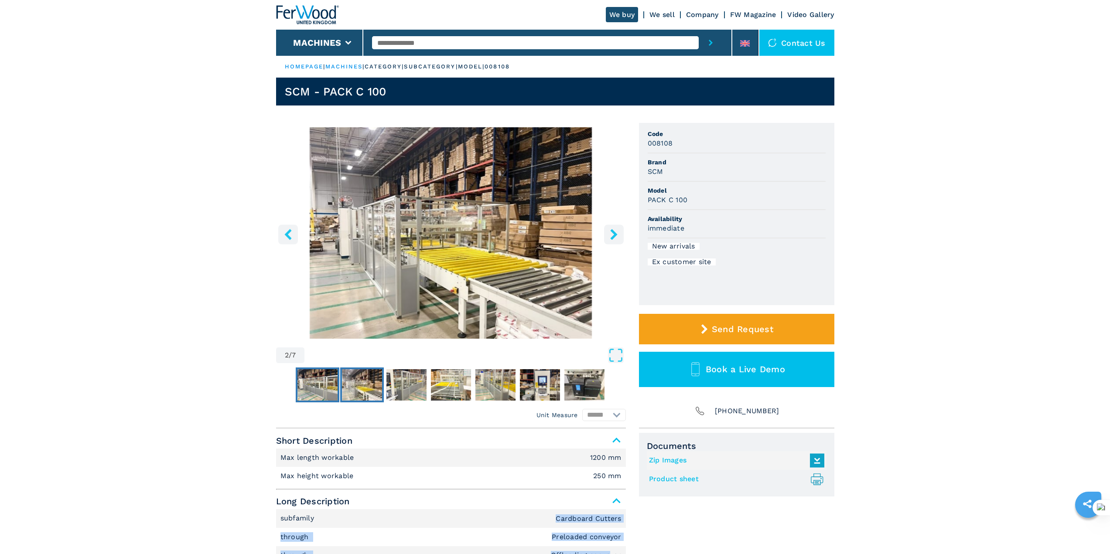
click at [319, 391] on img "Go to Slide 1" at bounding box center [318, 384] width 40 height 31
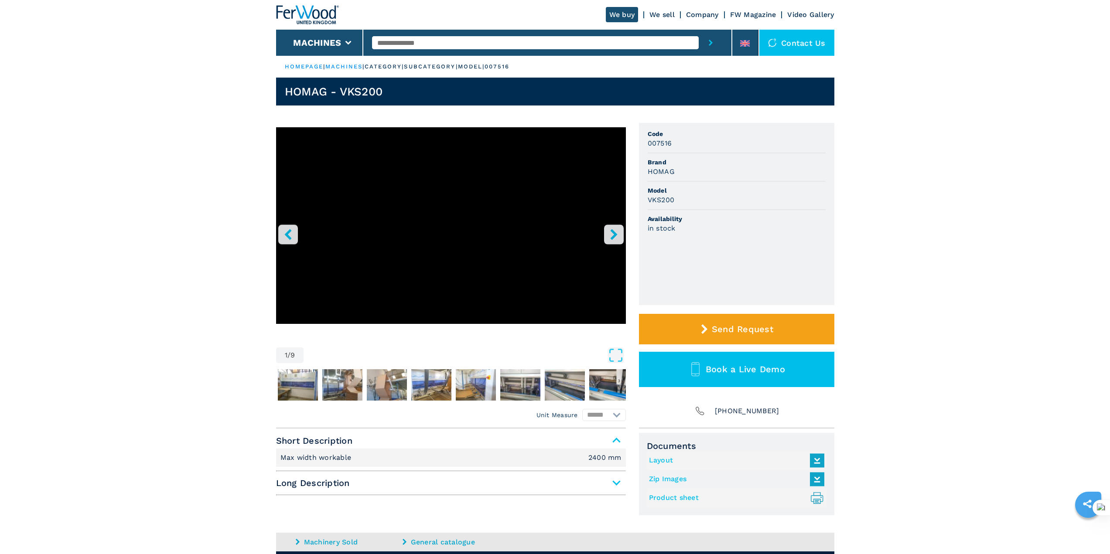
click at [608, 228] on button "right-button" at bounding box center [614, 235] width 20 height 20
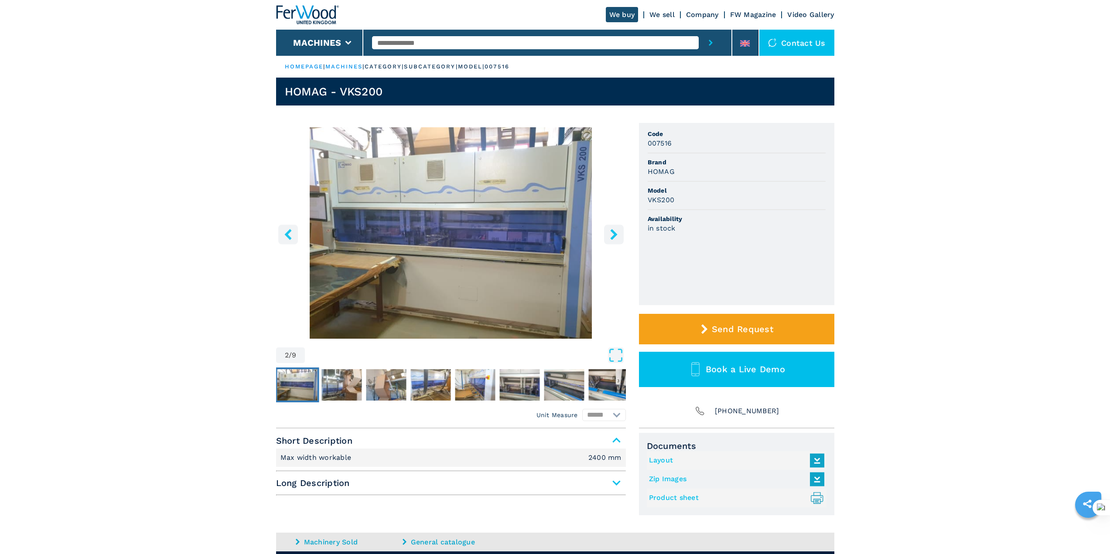
click at [608, 228] on button "right-button" at bounding box center [614, 235] width 20 height 20
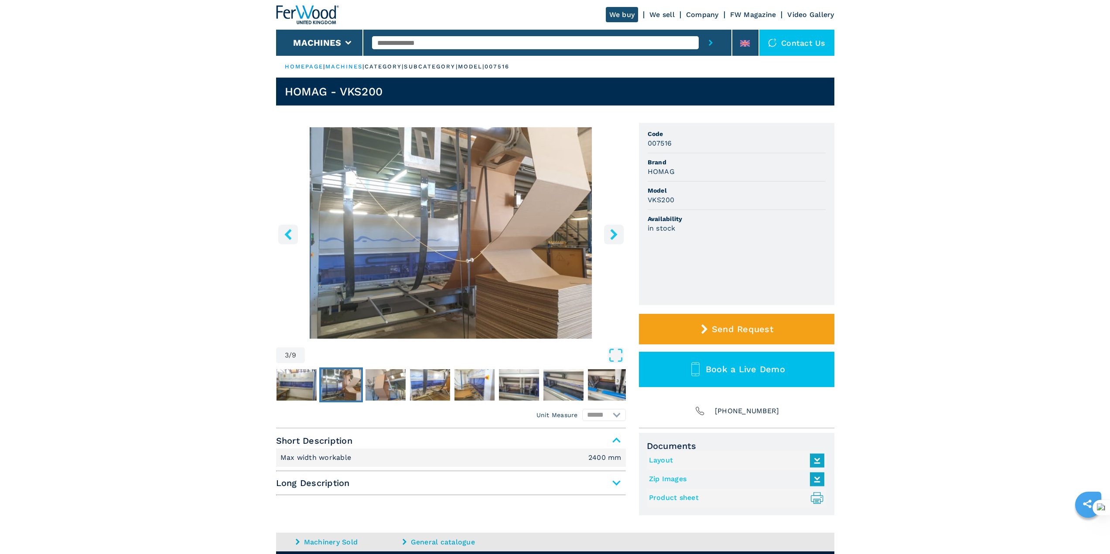
click at [608, 228] on button "right-button" at bounding box center [614, 235] width 20 height 20
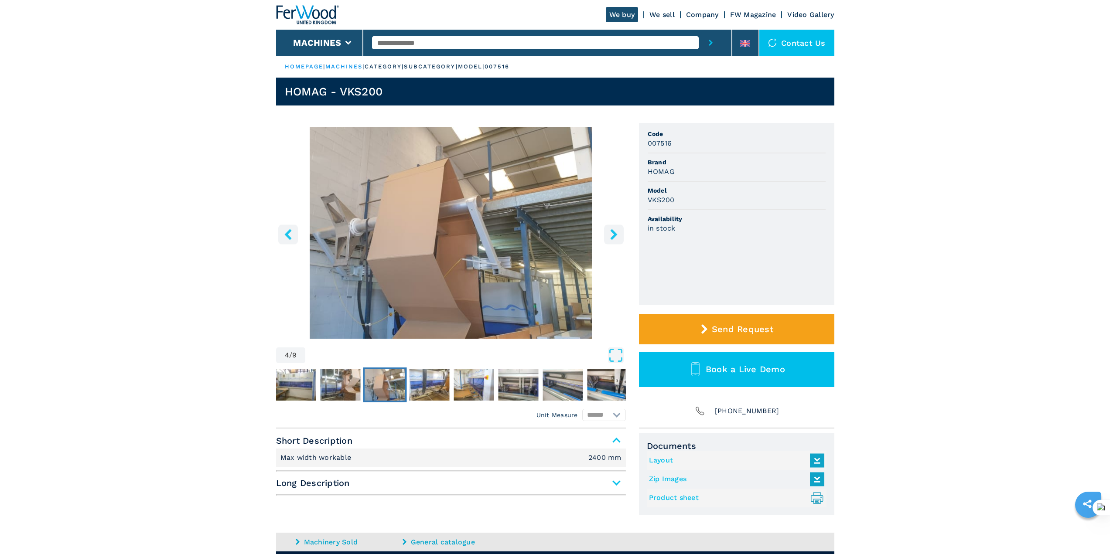
click at [608, 228] on button "right-button" at bounding box center [614, 235] width 20 height 20
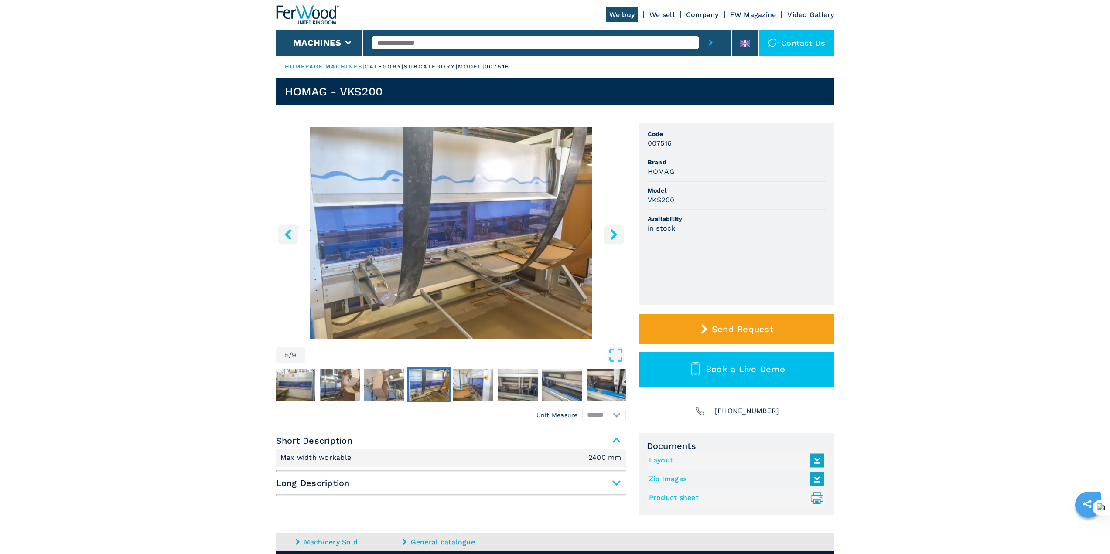
click at [608, 228] on button "right-button" at bounding box center [614, 235] width 20 height 20
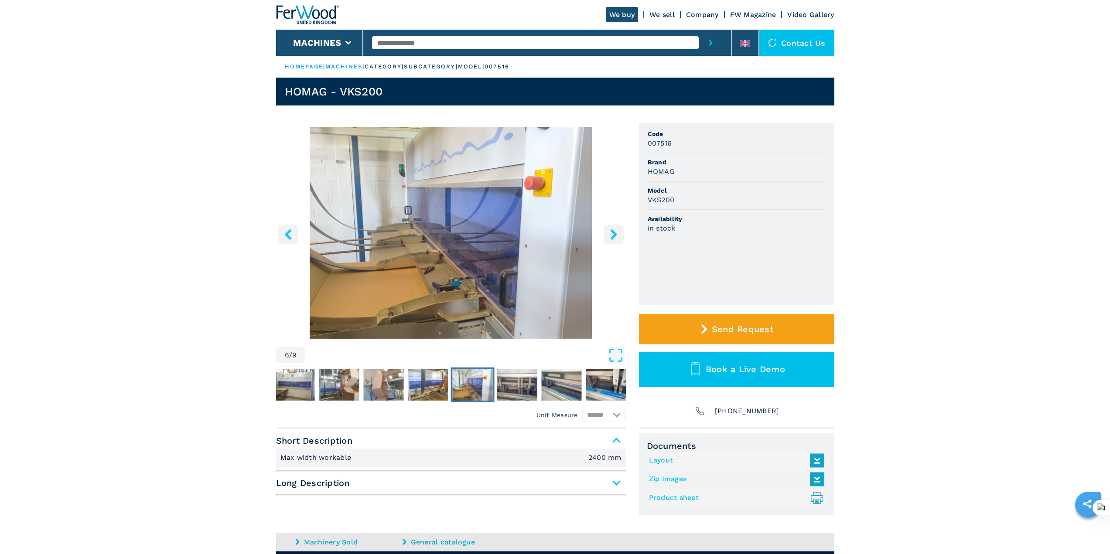
click at [608, 228] on button "right-button" at bounding box center [614, 235] width 20 height 20
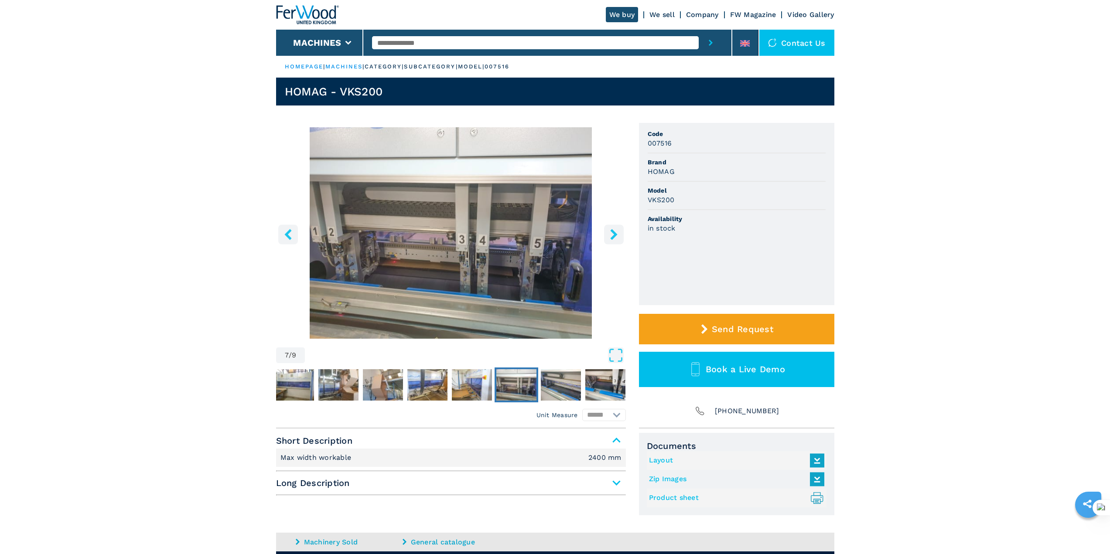
click at [608, 228] on button "right-button" at bounding box center [614, 235] width 20 height 20
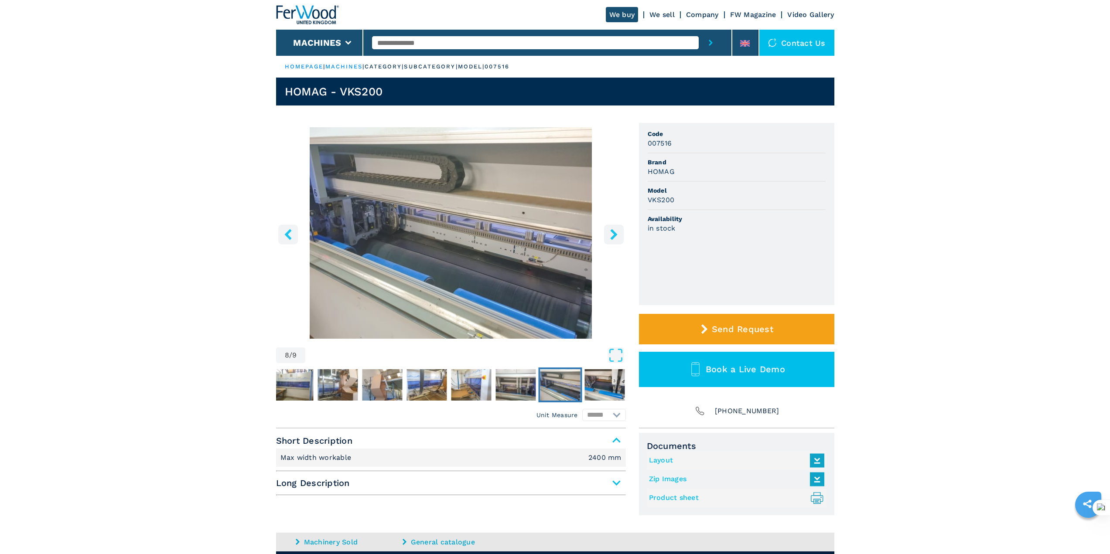
click at [608, 228] on button "right-button" at bounding box center [614, 235] width 20 height 20
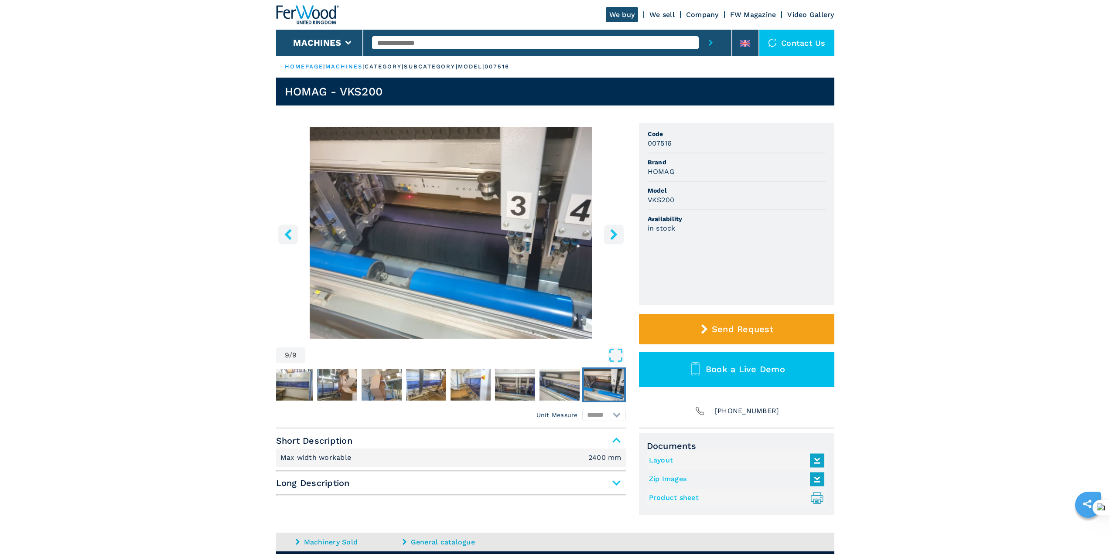
click at [608, 228] on button "right-button" at bounding box center [614, 235] width 20 height 20
